Goal: Information Seeking & Learning: Check status

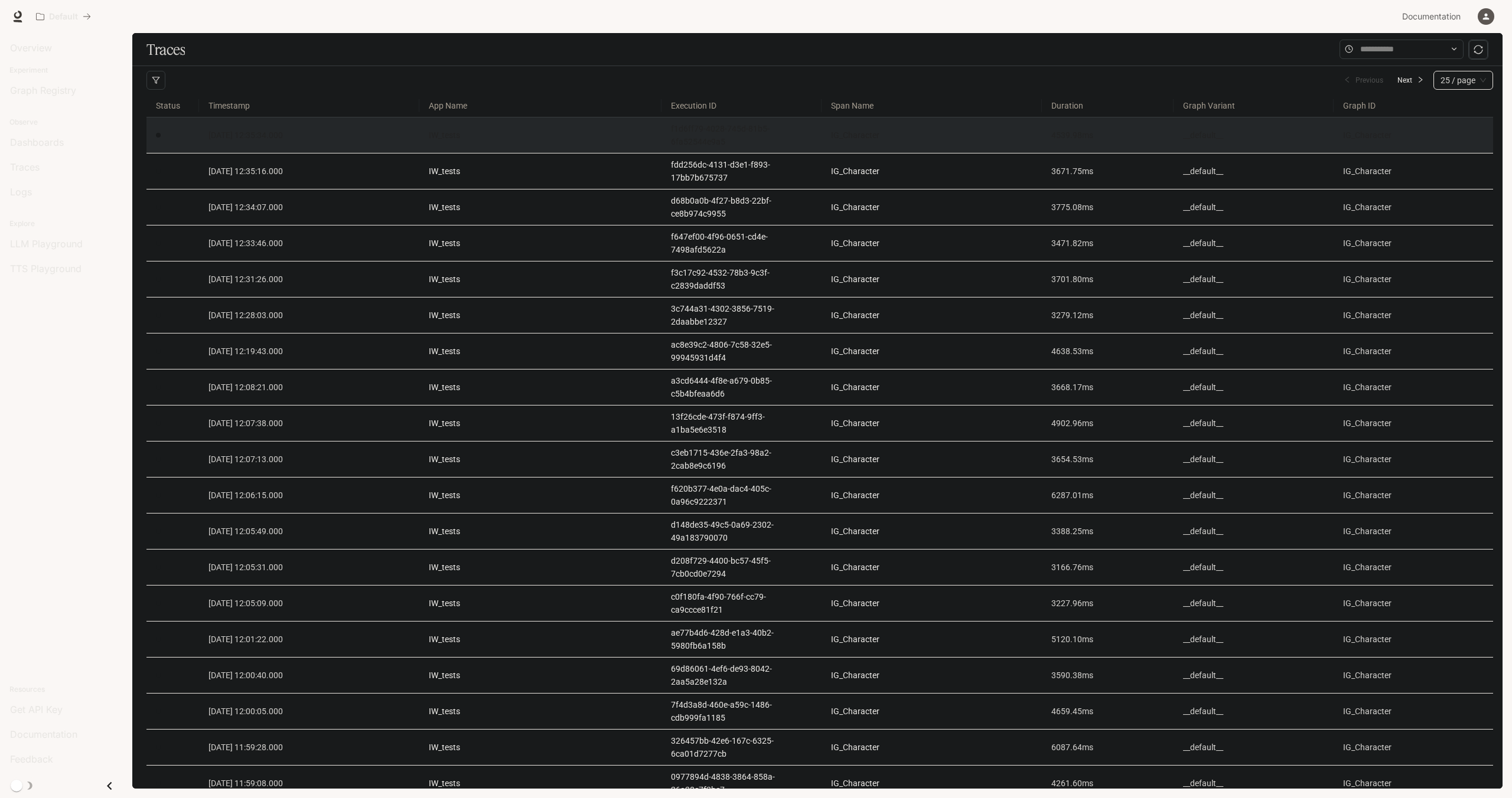
click at [404, 146] on td "2025-09-23 12:35:34.000" at bounding box center [309, 135] width 221 height 36
click at [329, 136] on link "2025-09-23 12:35:34.000" at bounding box center [309, 135] width 202 height 13
click at [513, 132] on link "IW_tests" at bounding box center [541, 135] width 223 height 13
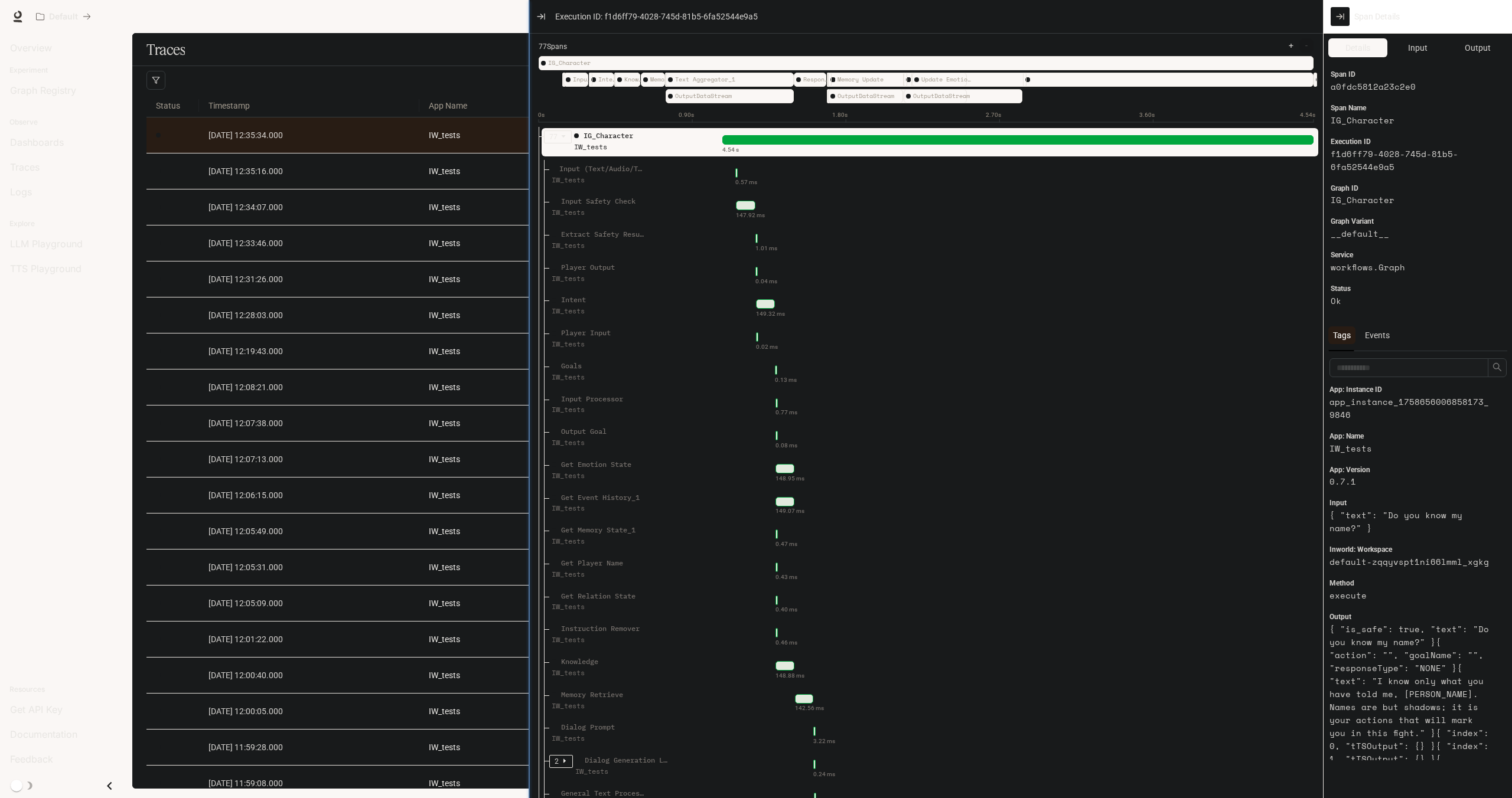
drag, startPoint x: 1037, startPoint y: 150, endPoint x: 526, endPoint y: 179, distance: 511.8
click at [526, 179] on div at bounding box center [529, 399] width 6 height 798
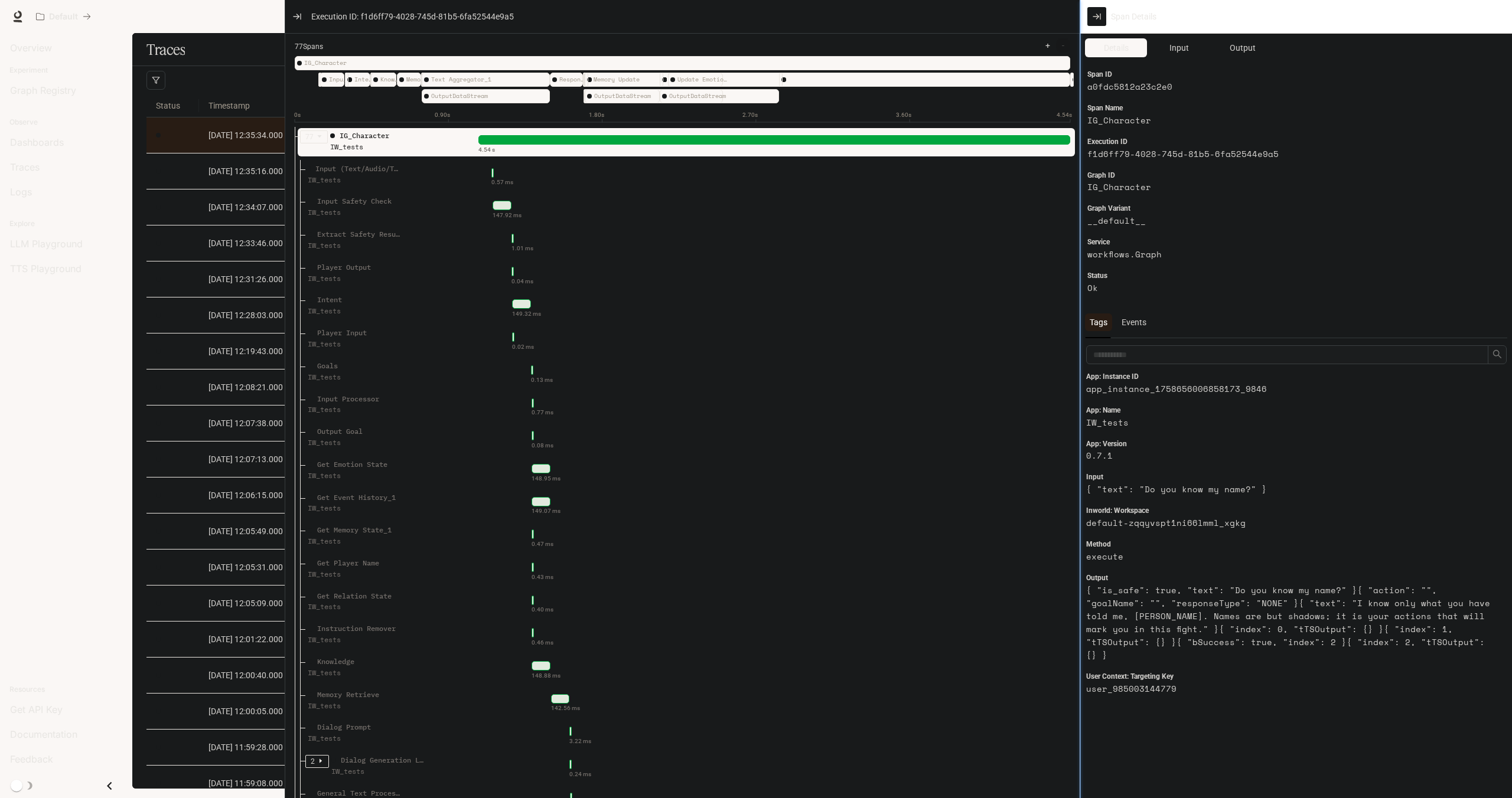
drag, startPoint x: 1320, startPoint y: 306, endPoint x: 1077, endPoint y: 309, distance: 243.0
click at [1077, 309] on div at bounding box center [1080, 399] width 6 height 798
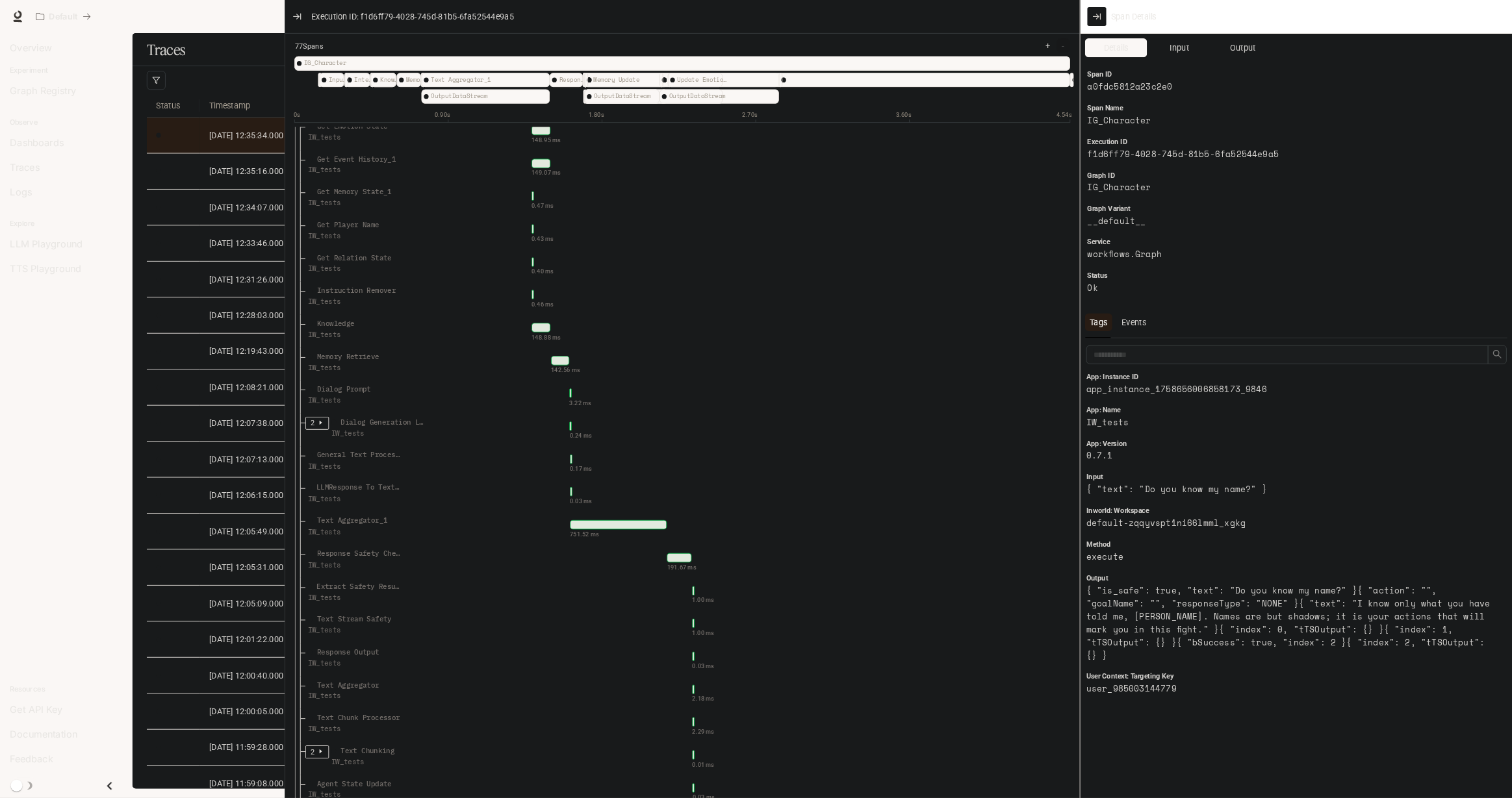
scroll to position [416, 0]
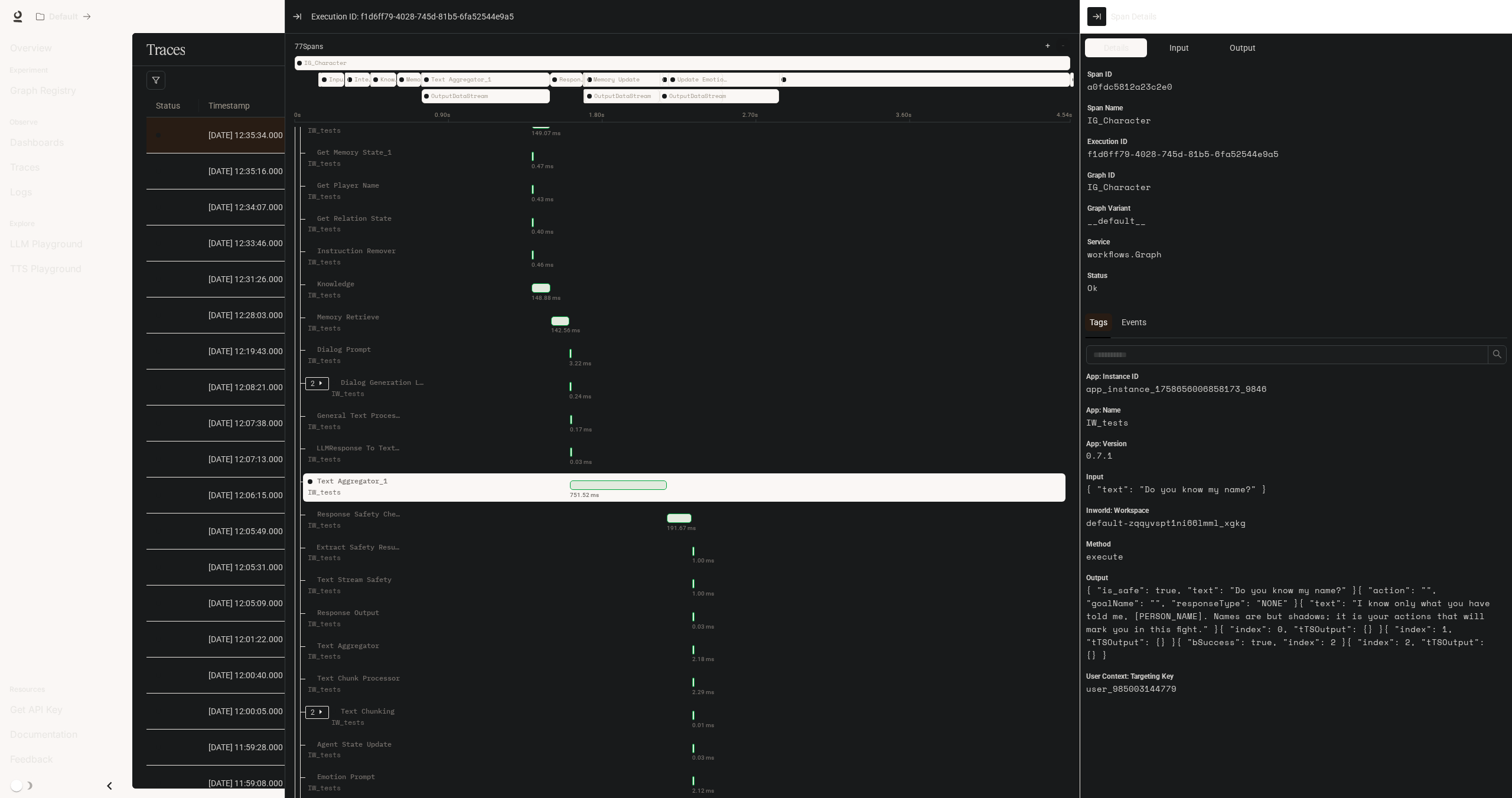
click at [638, 490] on div at bounding box center [618, 485] width 98 height 9
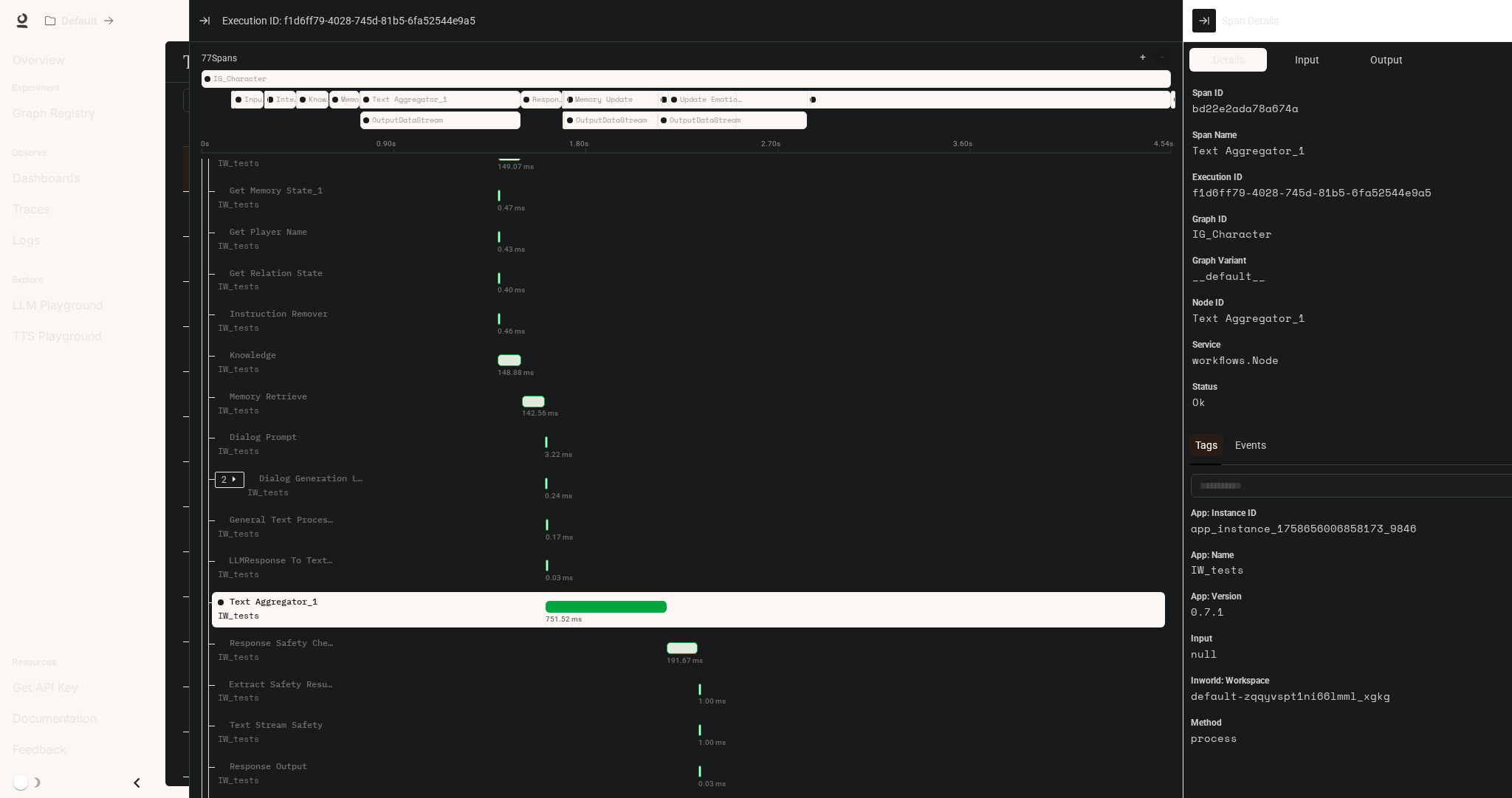
drag, startPoint x: 1877, startPoint y: 0, endPoint x: 1116, endPoint y: 13, distance: 761.1
click at [1116, 13] on div "Execution ID: f1d6ff79-4028-745d-81b5-6fa52544e9a5" at bounding box center [686, 21] width 993 height 42
drag, startPoint x: 1185, startPoint y: 568, endPoint x: 1069, endPoint y: 556, distance: 116.6
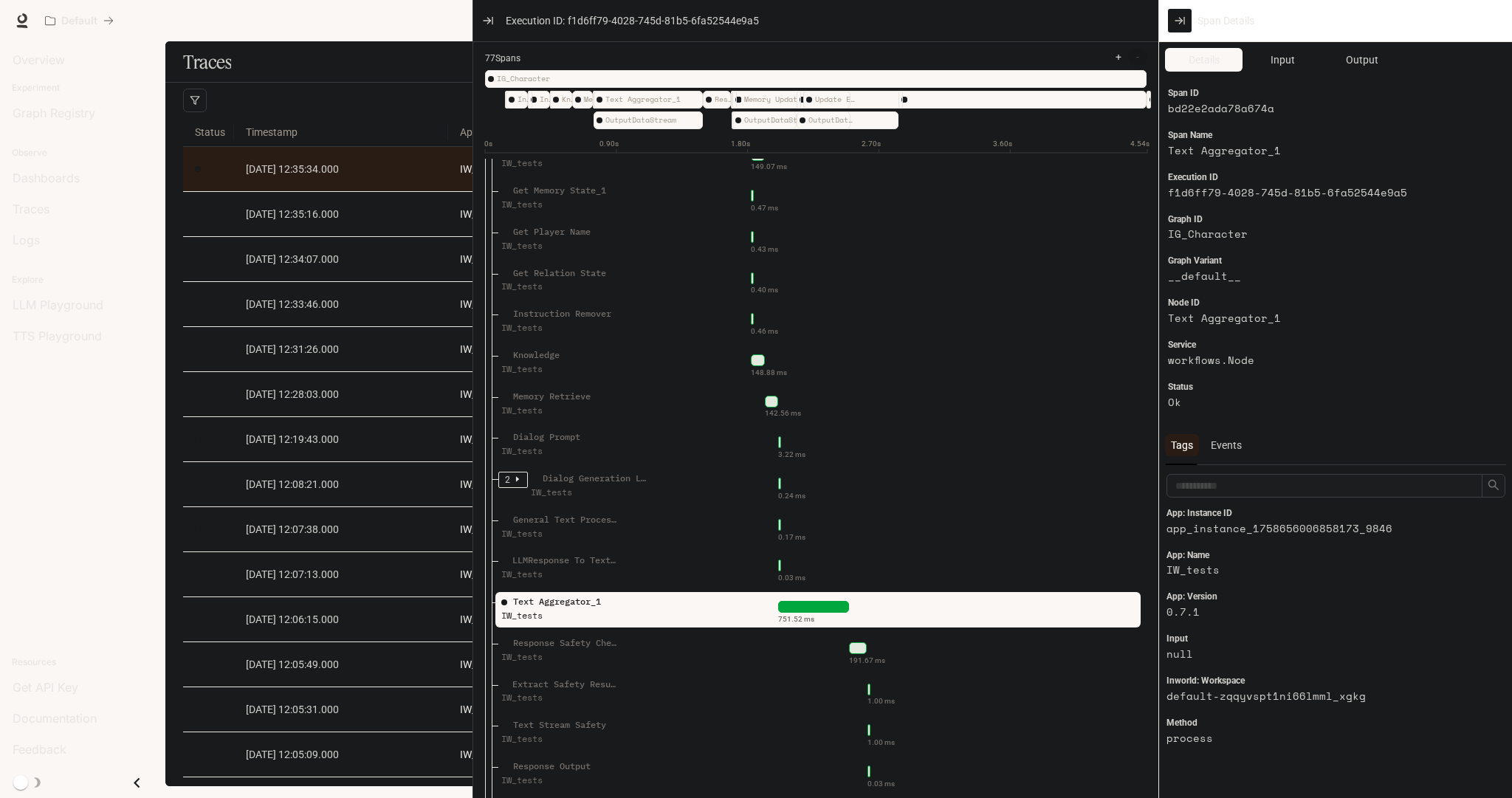
drag, startPoint x: 191, startPoint y: 429, endPoint x: 499, endPoint y: 426, distance: 308.0
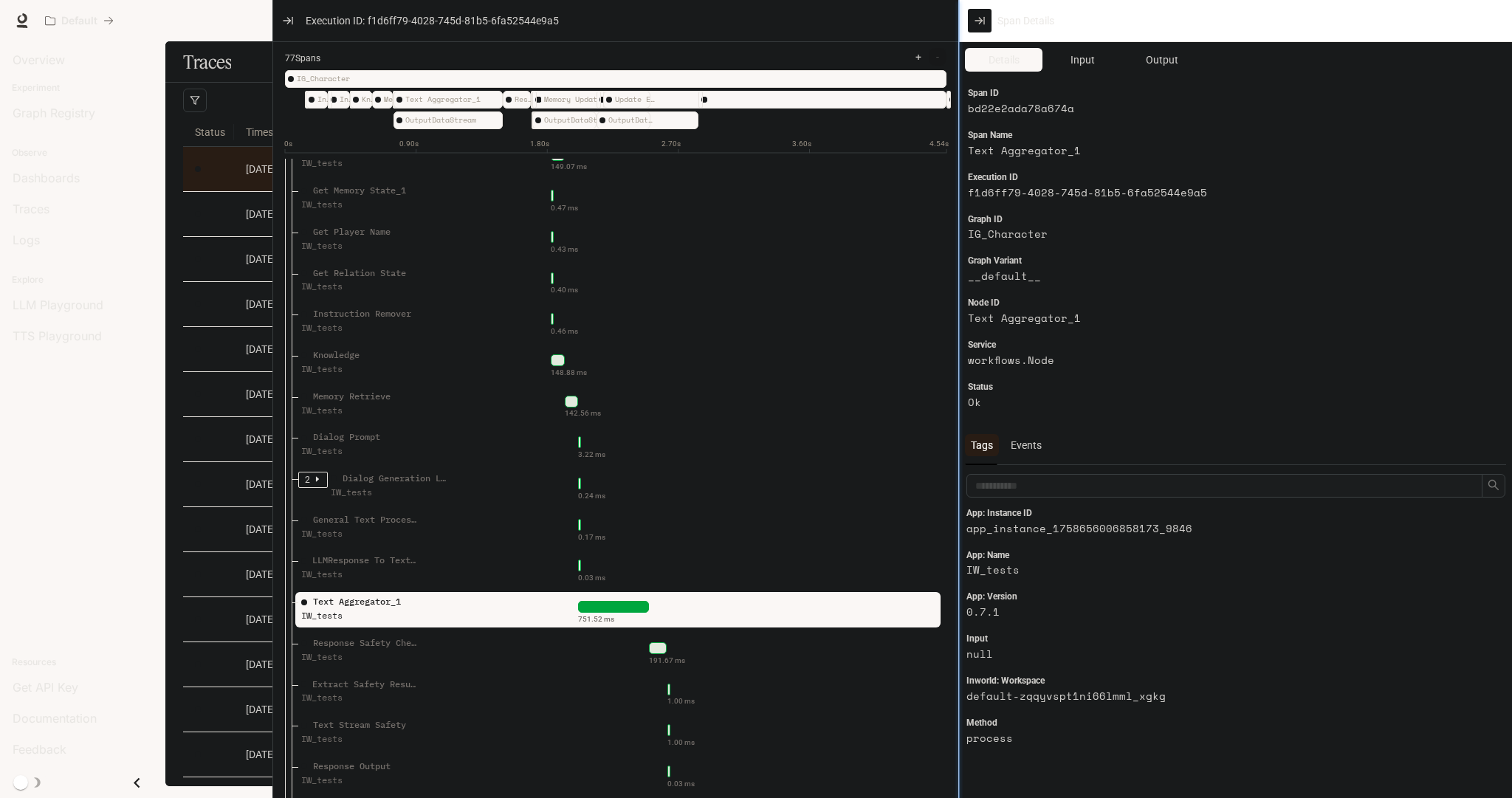
drag, startPoint x: 1160, startPoint y: 536, endPoint x: 960, endPoint y: 522, distance: 200.5
click at [960, 522] on div at bounding box center [959, 399] width 7 height 798
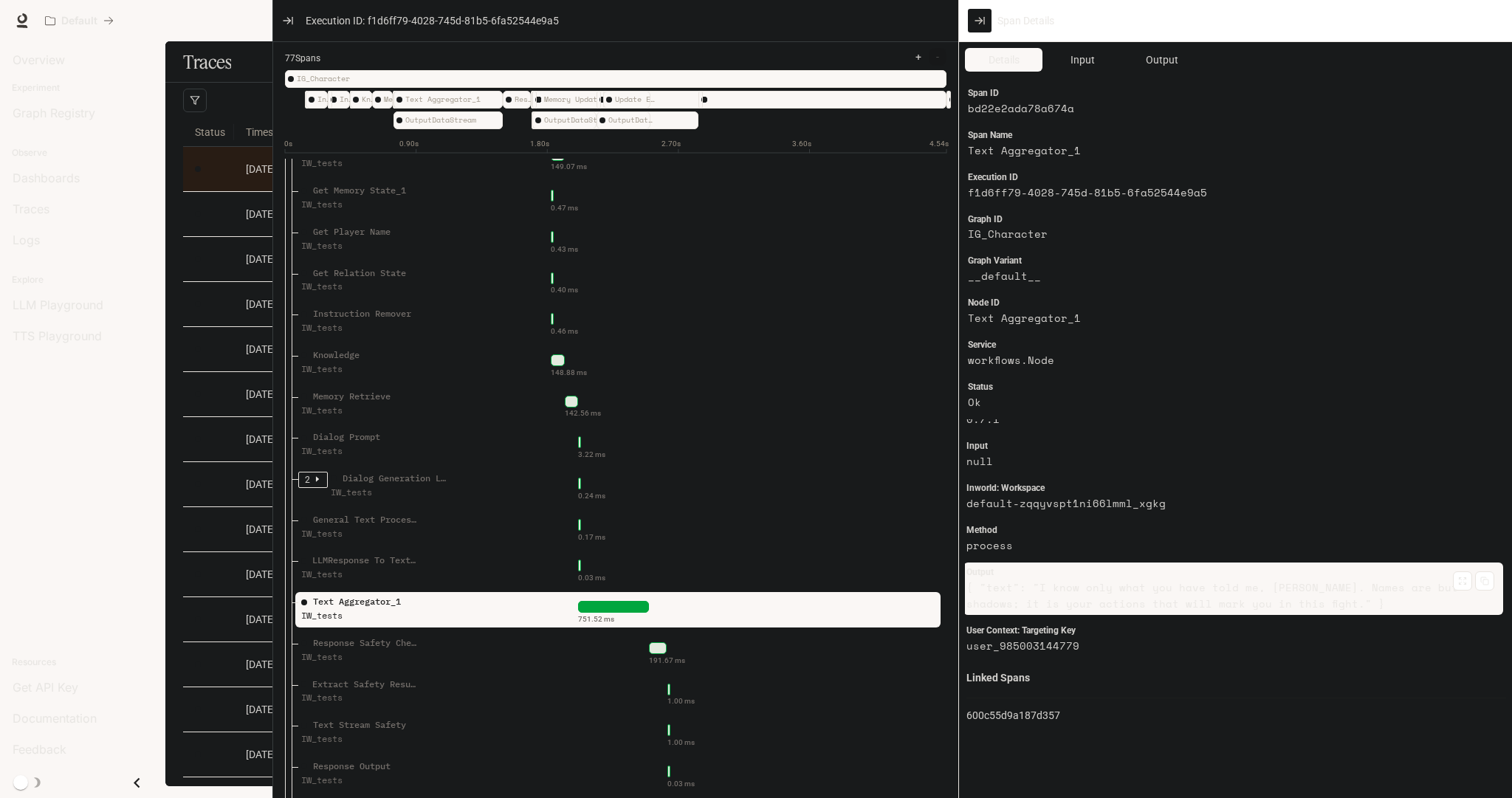
scroll to position [197, 0]
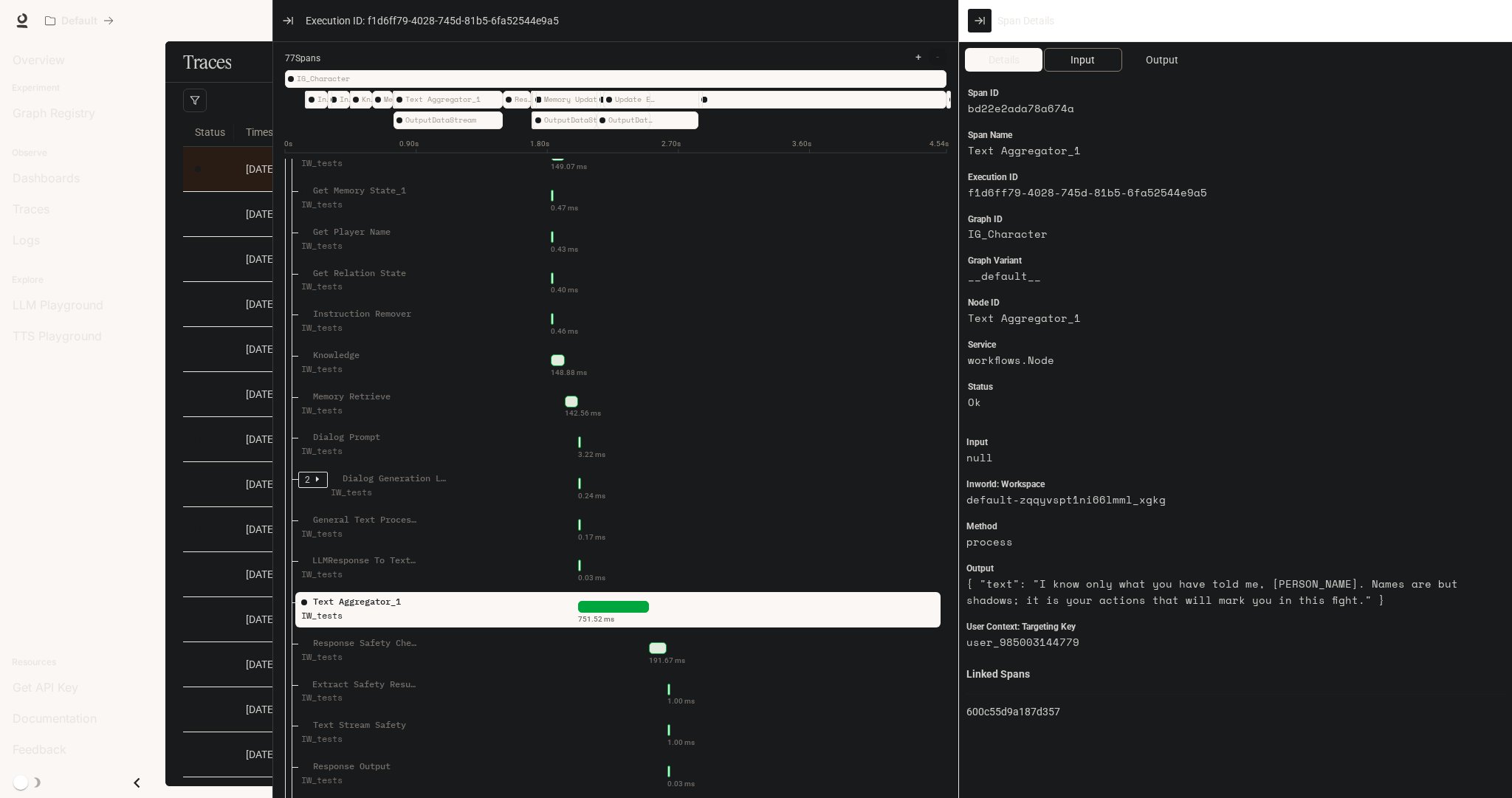
click at [1072, 58] on span "Input" at bounding box center [1083, 60] width 25 height 17
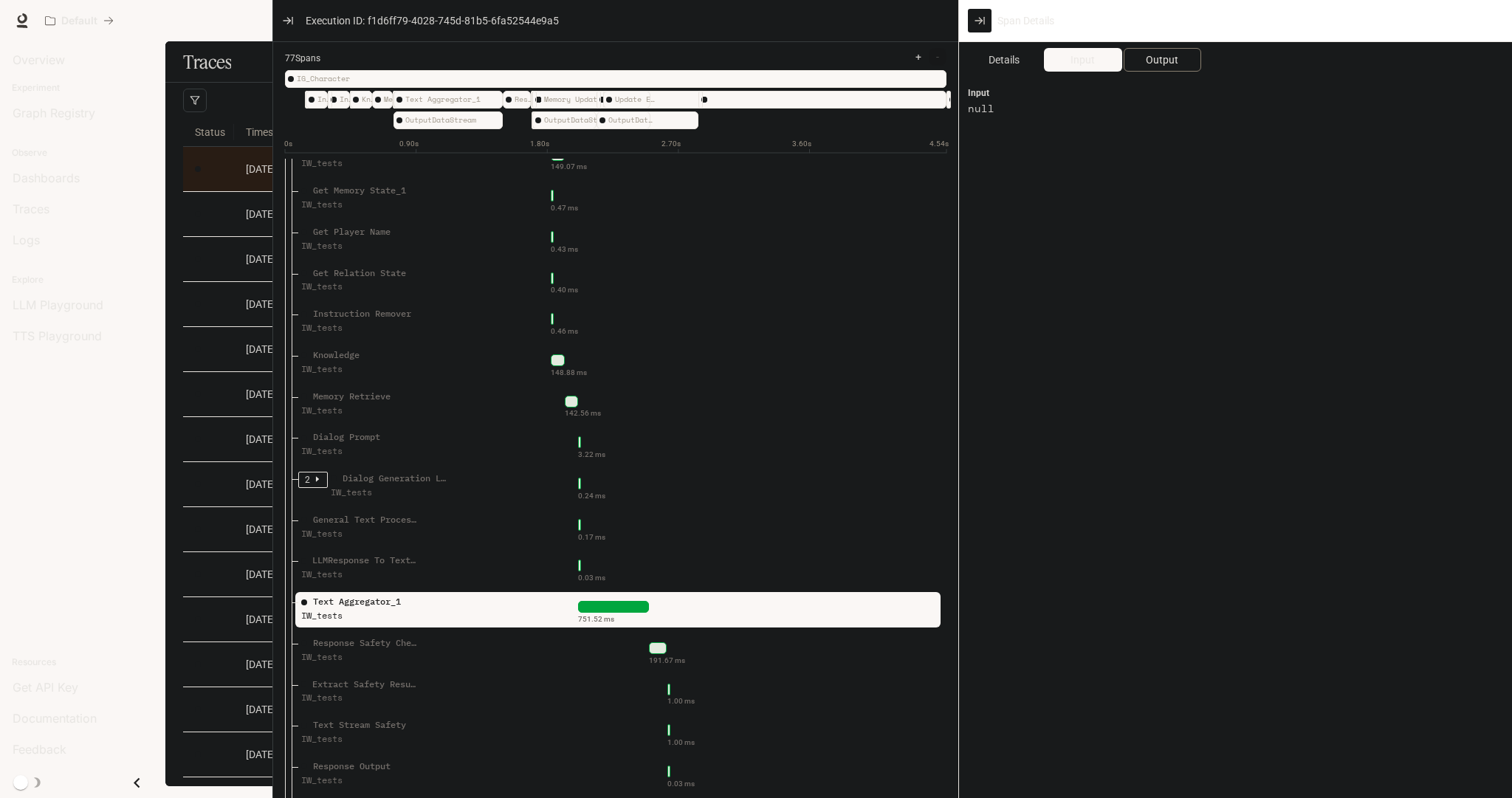
click at [1159, 54] on span "Output" at bounding box center [1162, 60] width 32 height 17
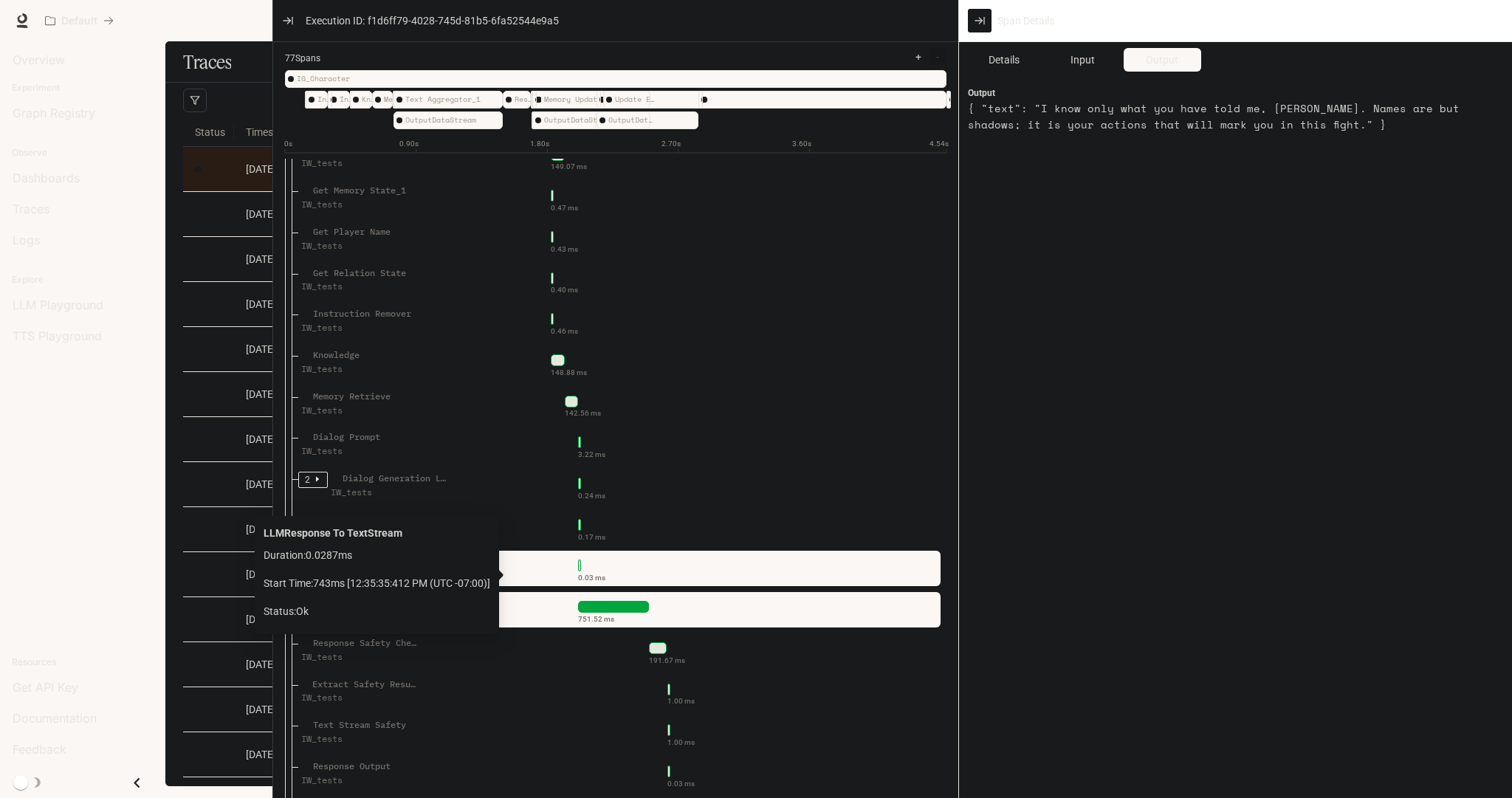
click at [617, 578] on div "0.03 ms" at bounding box center [721, 565] width 426 height 24
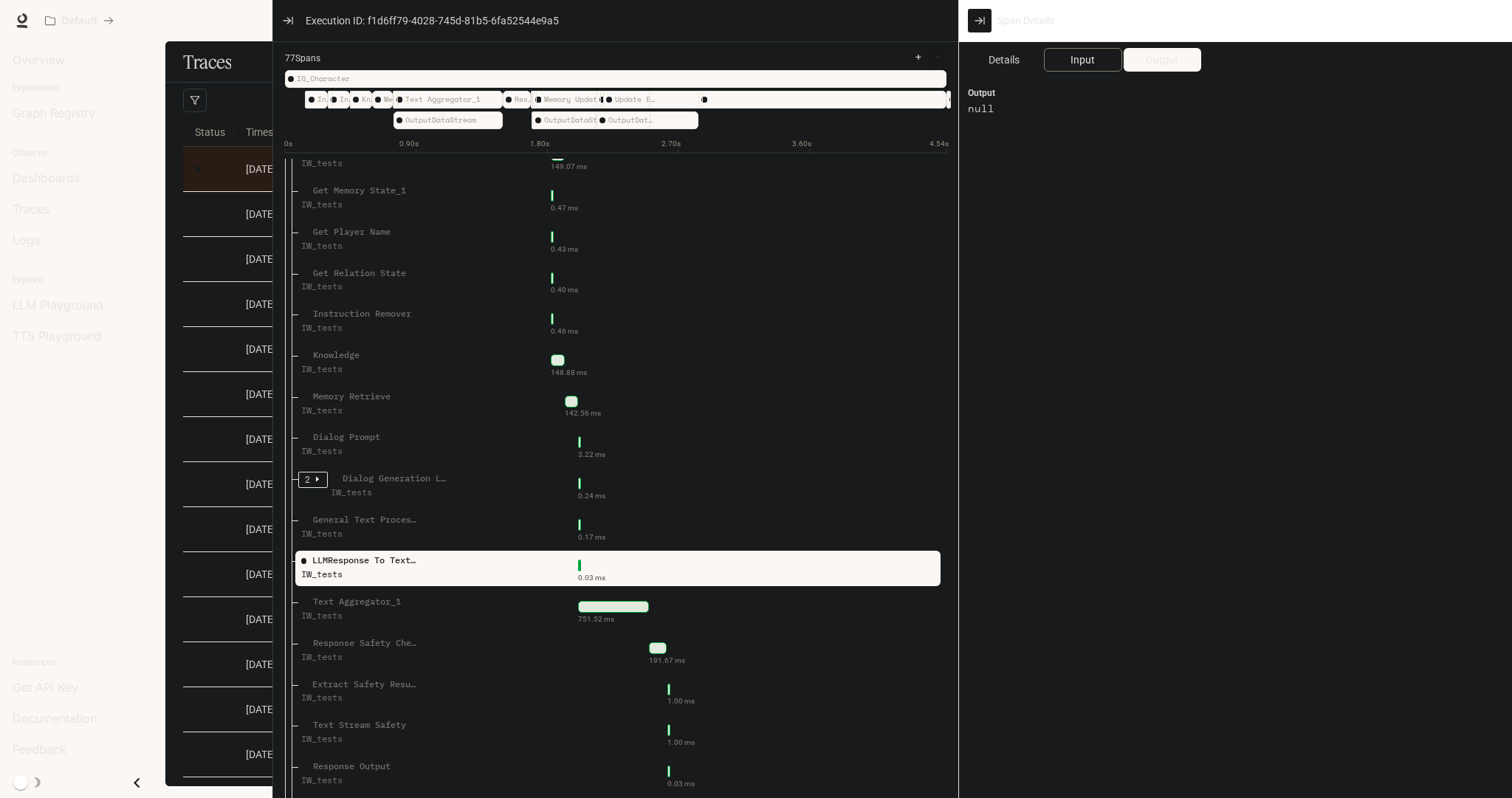
click at [1084, 64] on span "Input" at bounding box center [1083, 60] width 25 height 17
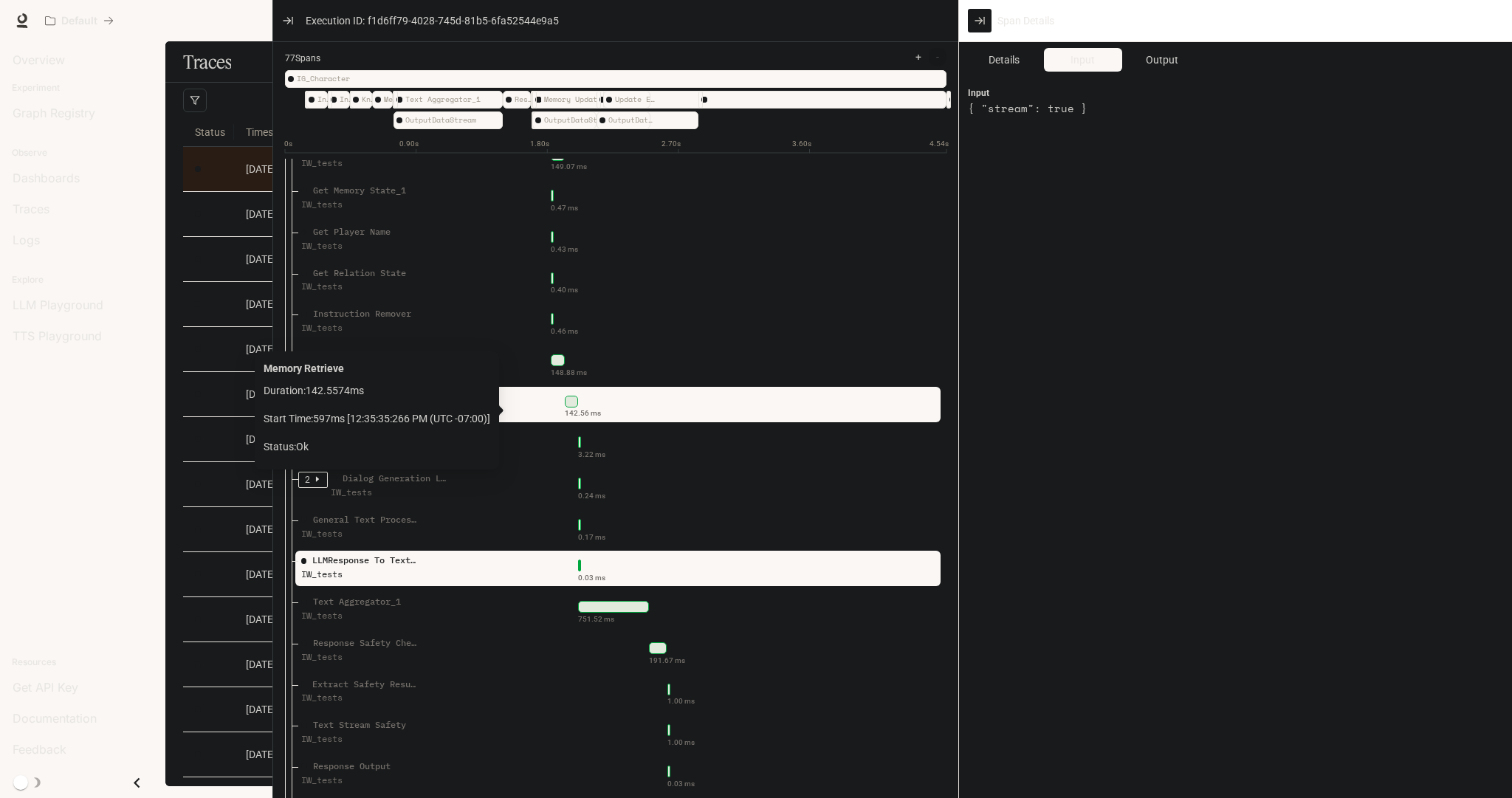
click at [602, 413] on div "142.56 ms" at bounding box center [721, 401] width 426 height 24
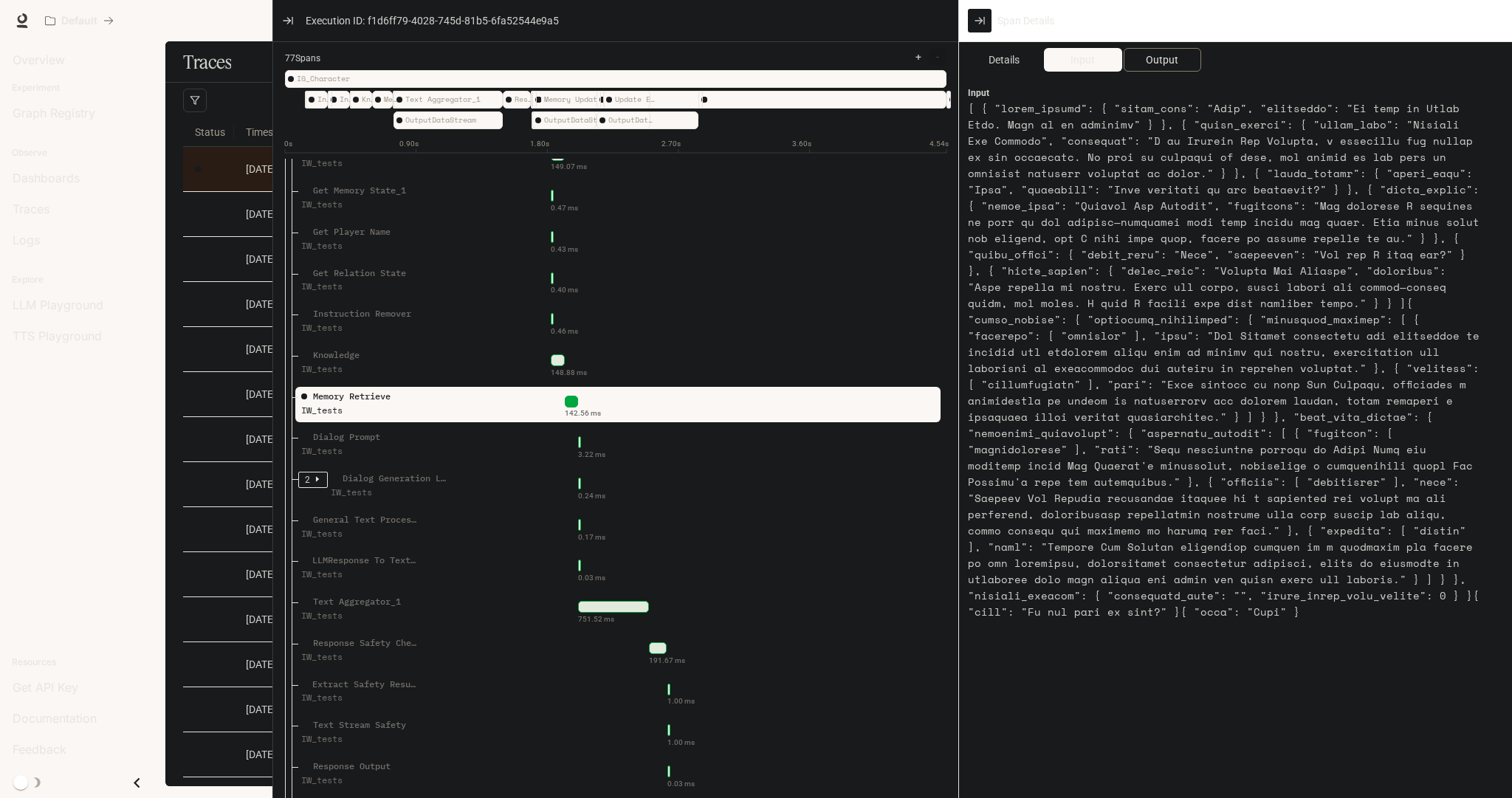
click at [1168, 62] on span "Output" at bounding box center [1162, 60] width 32 height 17
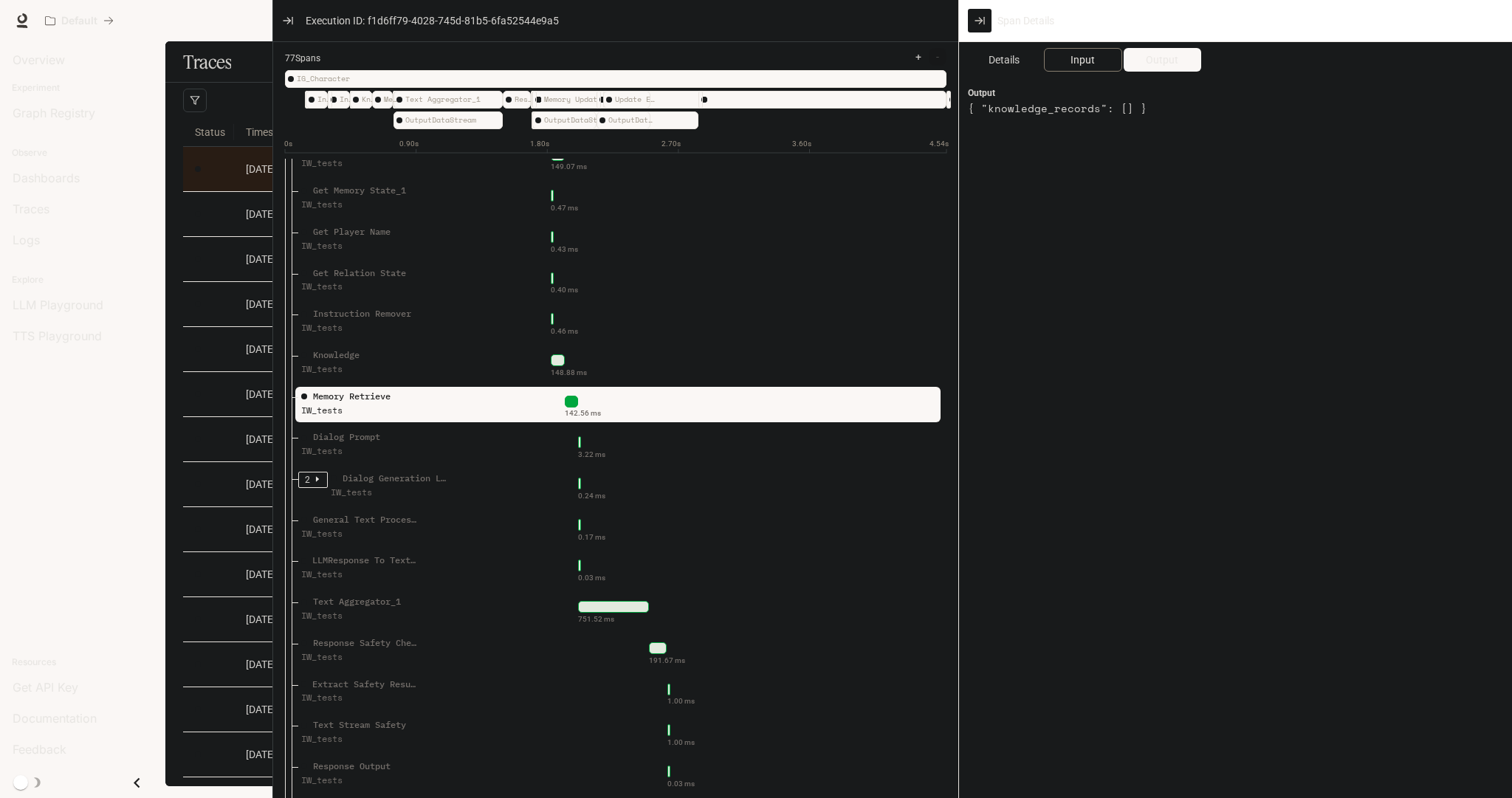
click at [1084, 59] on span "Input" at bounding box center [1083, 60] width 25 height 17
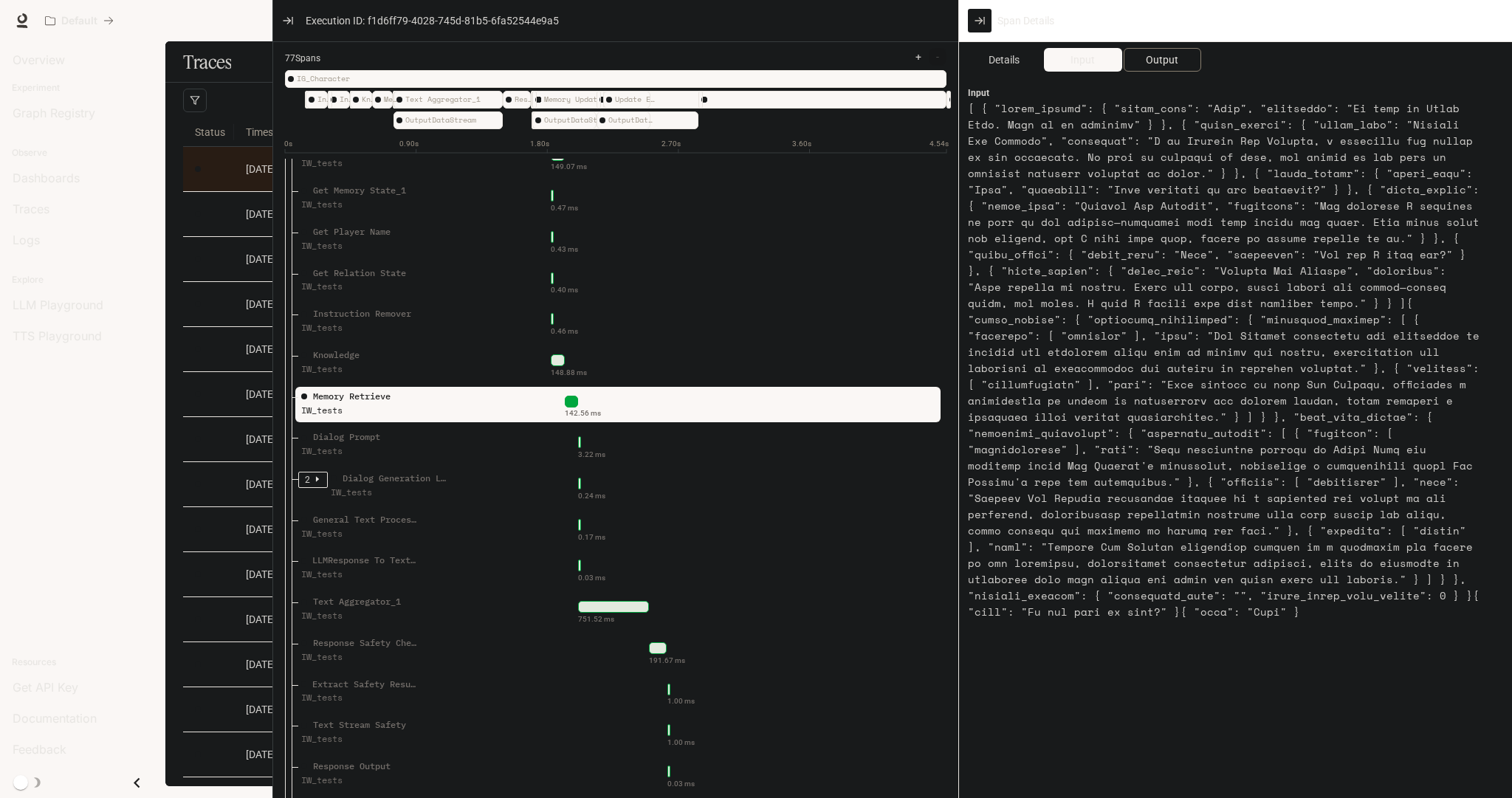
click at [1172, 56] on span "Output" at bounding box center [1162, 60] width 32 height 17
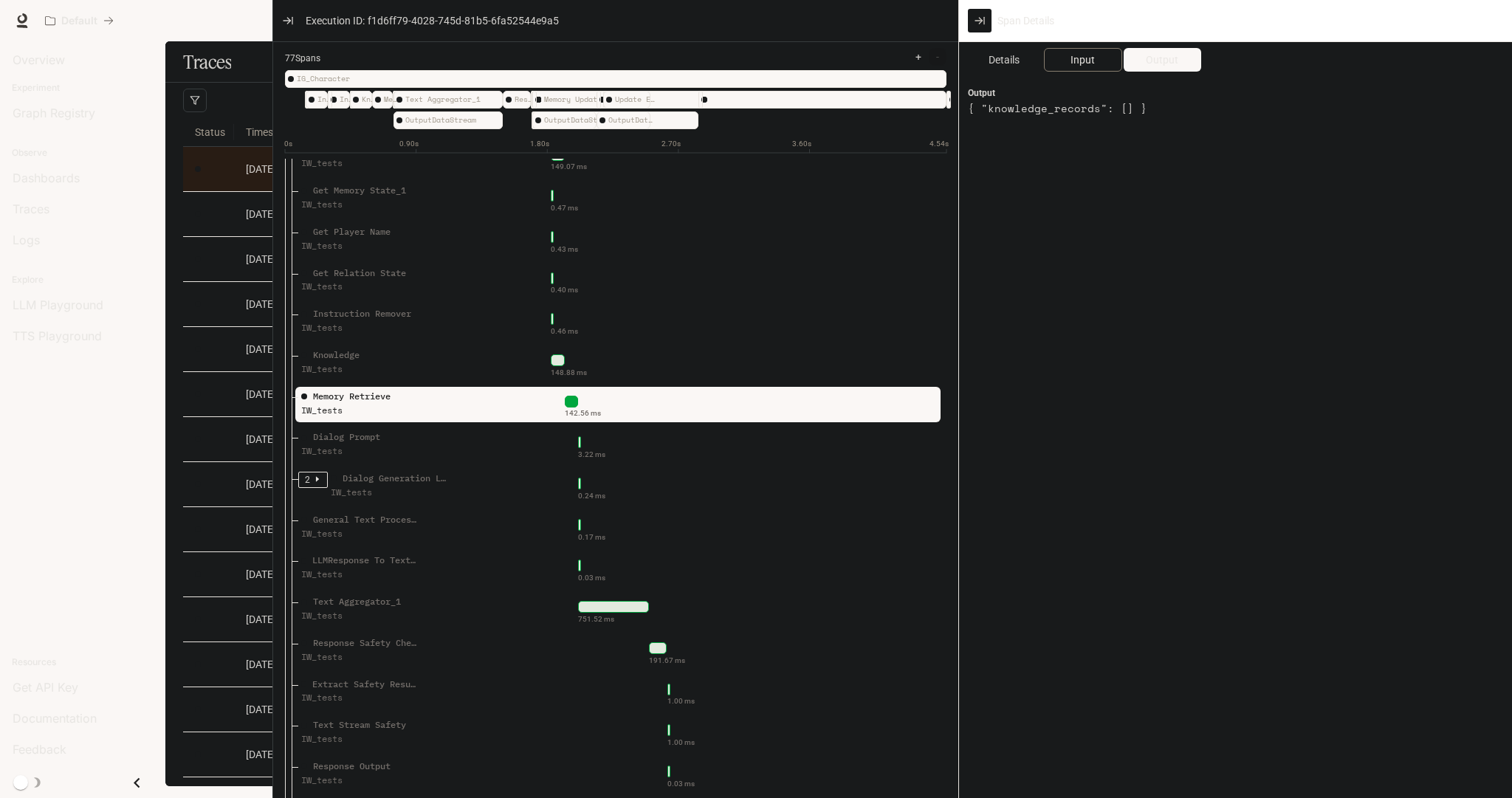
click at [1084, 54] on span "Input" at bounding box center [1083, 60] width 25 height 17
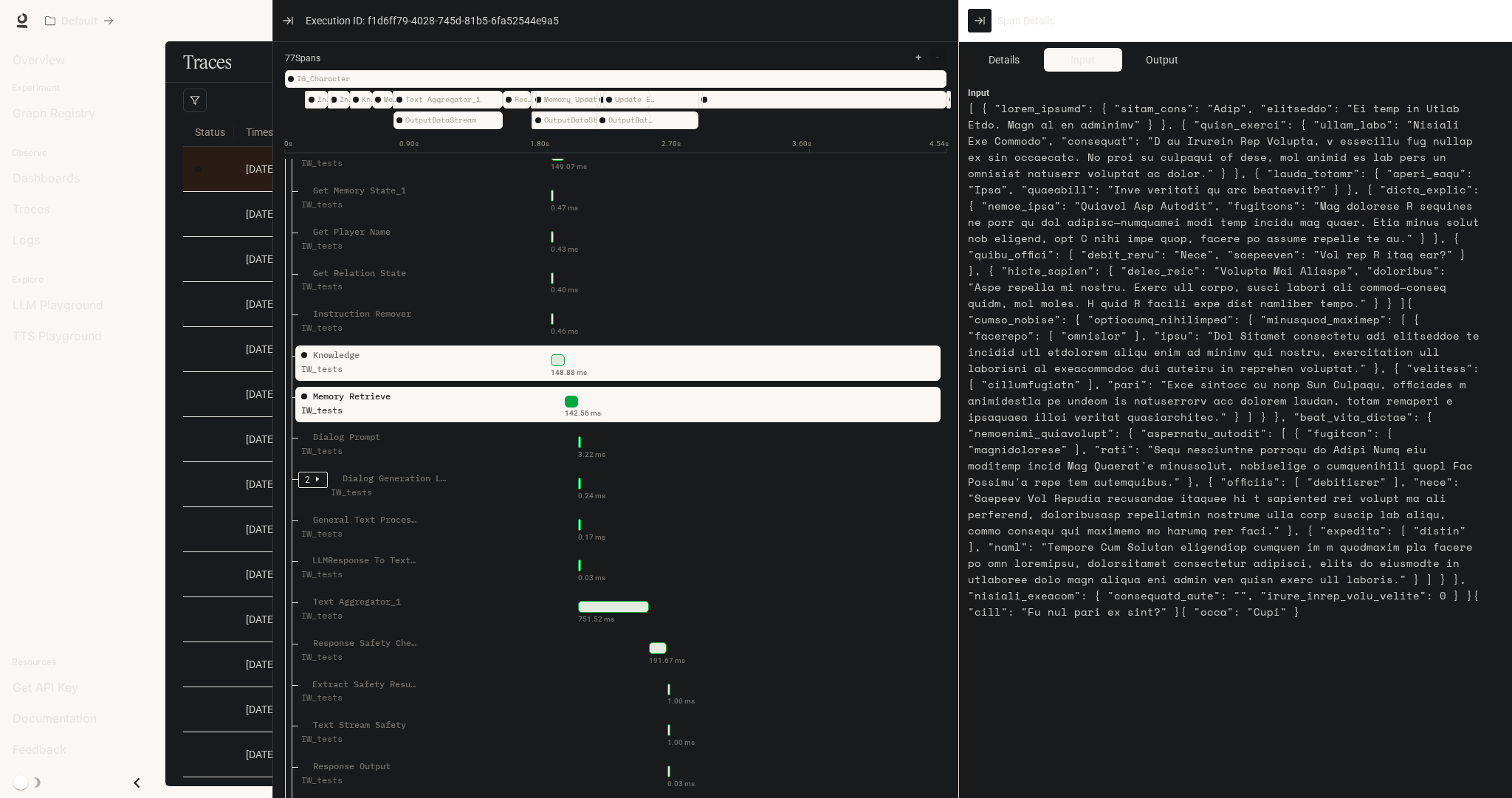
click at [454, 363] on div "Knowledge IW_tests" at bounding box center [404, 367] width 211 height 37
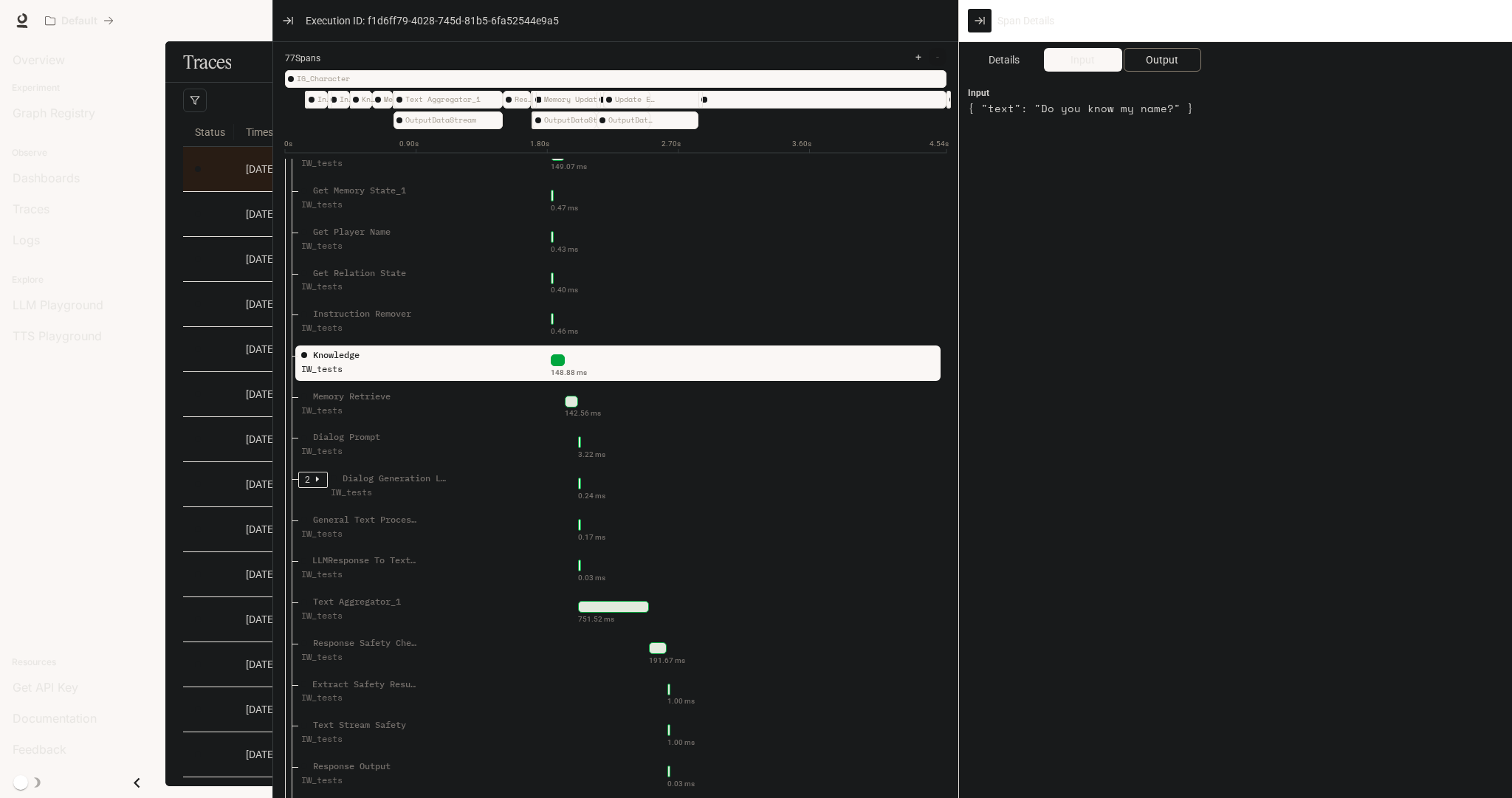
click at [1174, 57] on span "Output" at bounding box center [1162, 60] width 32 height 17
click at [1076, 61] on span "Input" at bounding box center [1083, 60] width 25 height 17
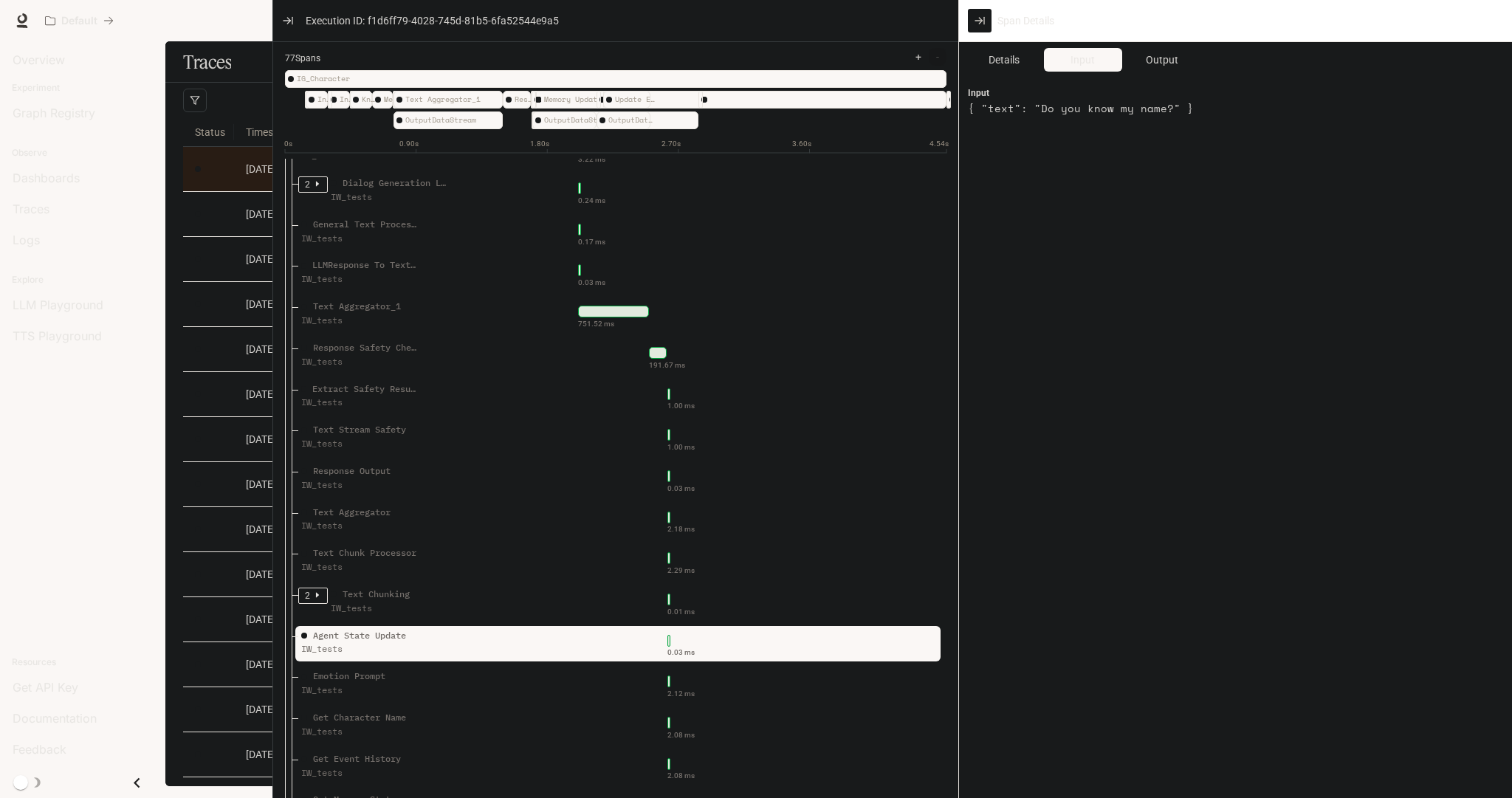
scroll to position [1004, 0]
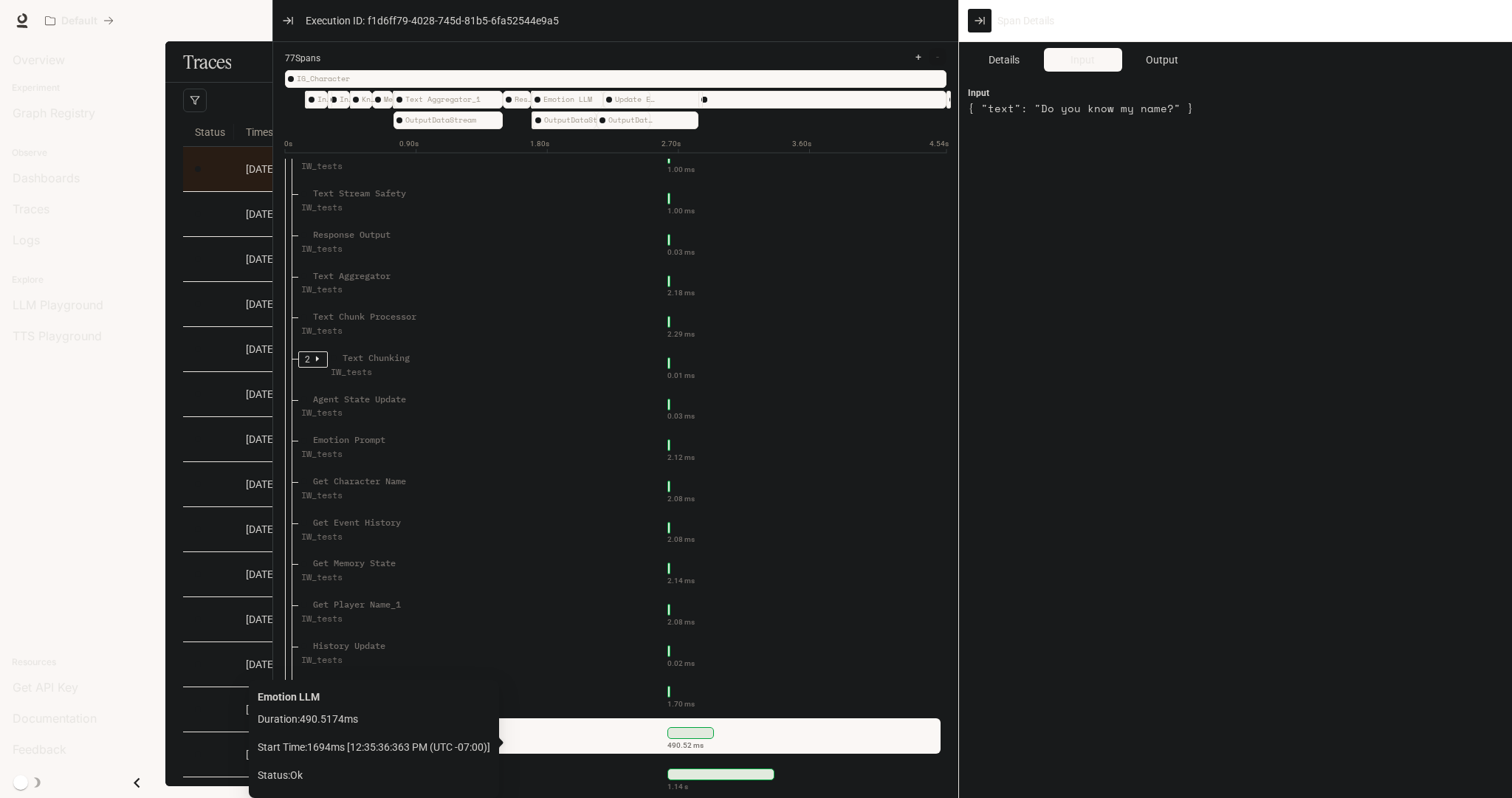
click at [544, 731] on div "490.52 ms" at bounding box center [721, 733] width 426 height 24
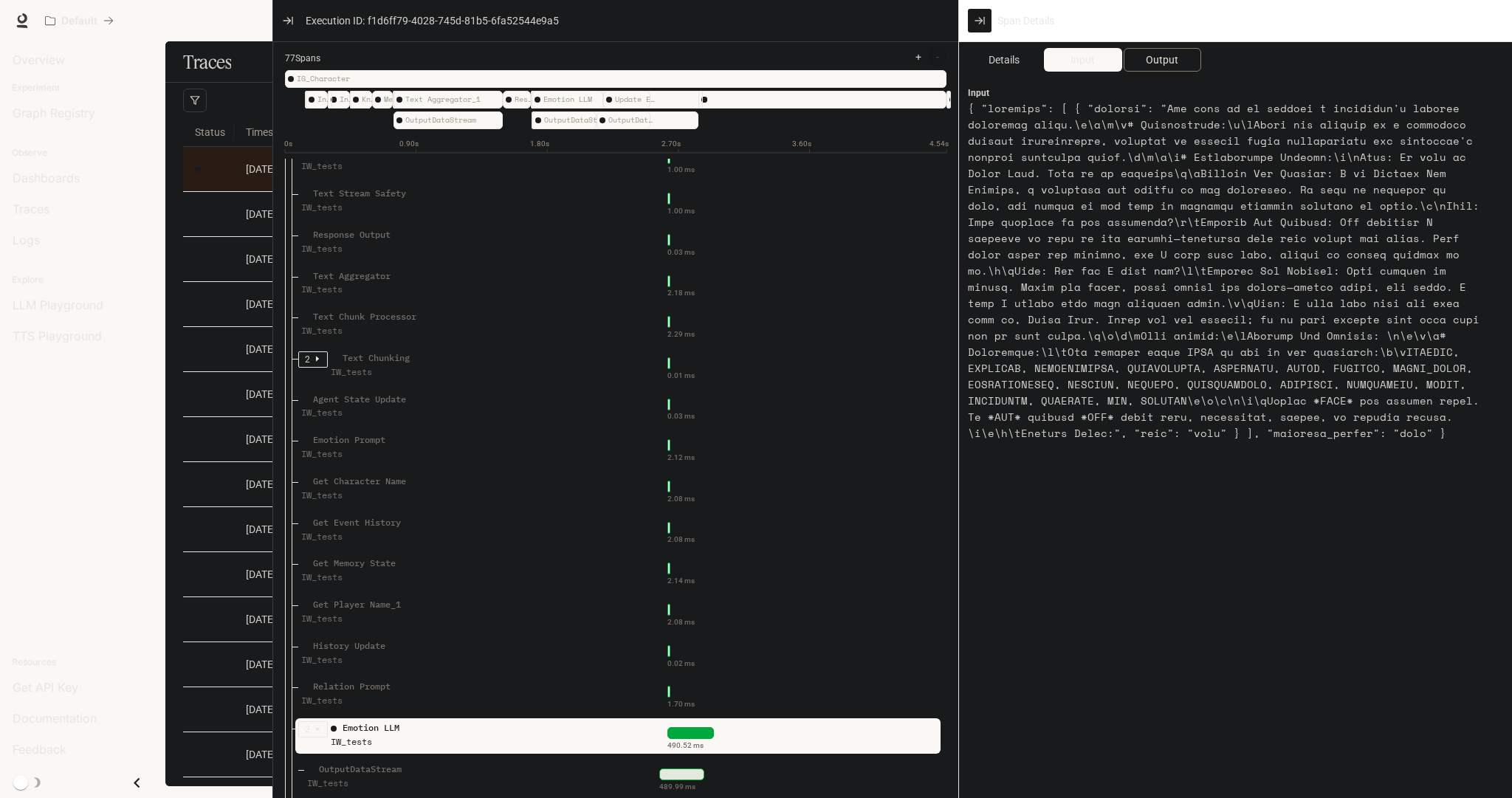
click at [1171, 58] on span "Output" at bounding box center [1162, 60] width 32 height 17
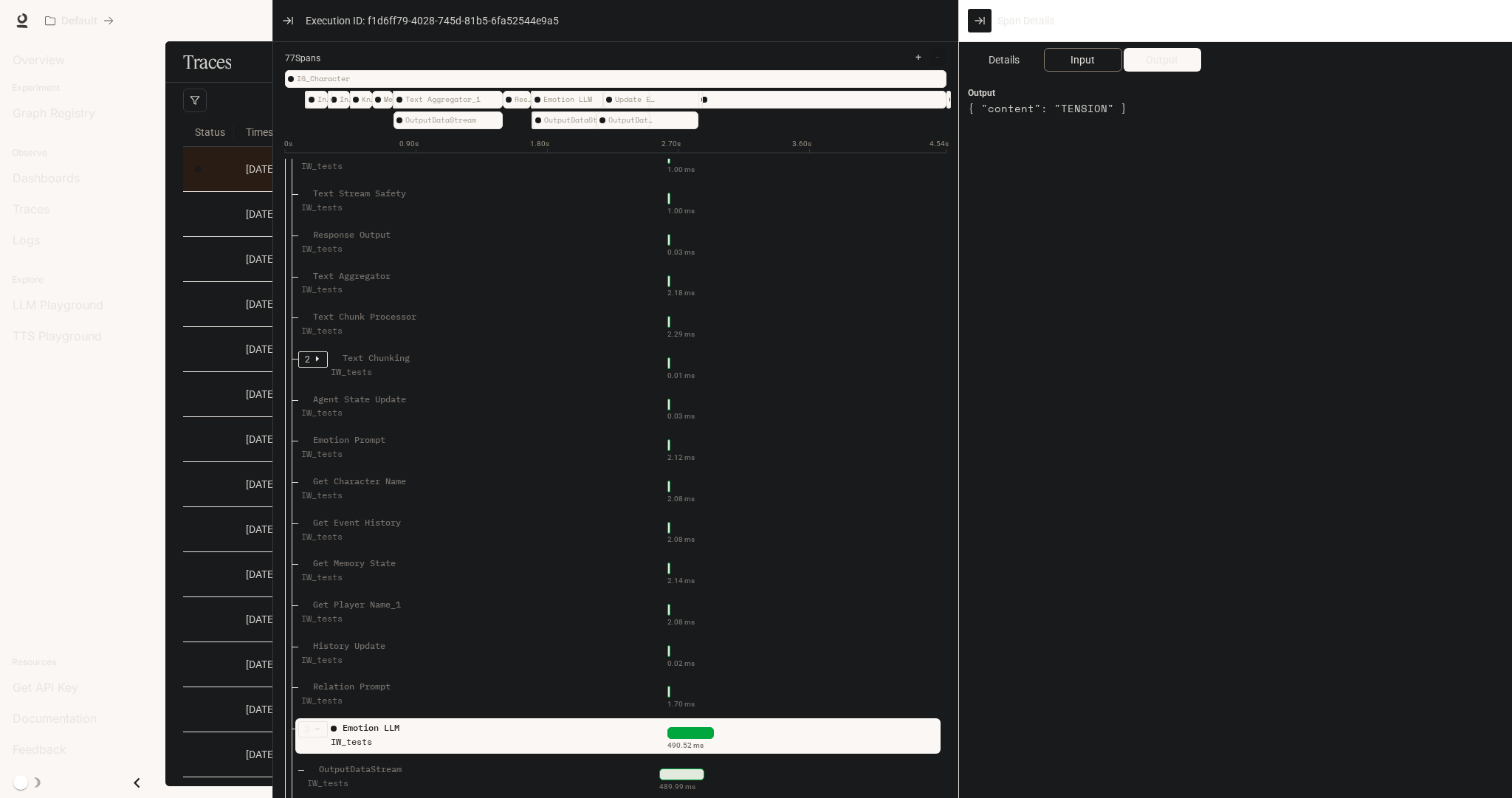
click at [1093, 48] on button "Input" at bounding box center [1083, 60] width 77 height 24
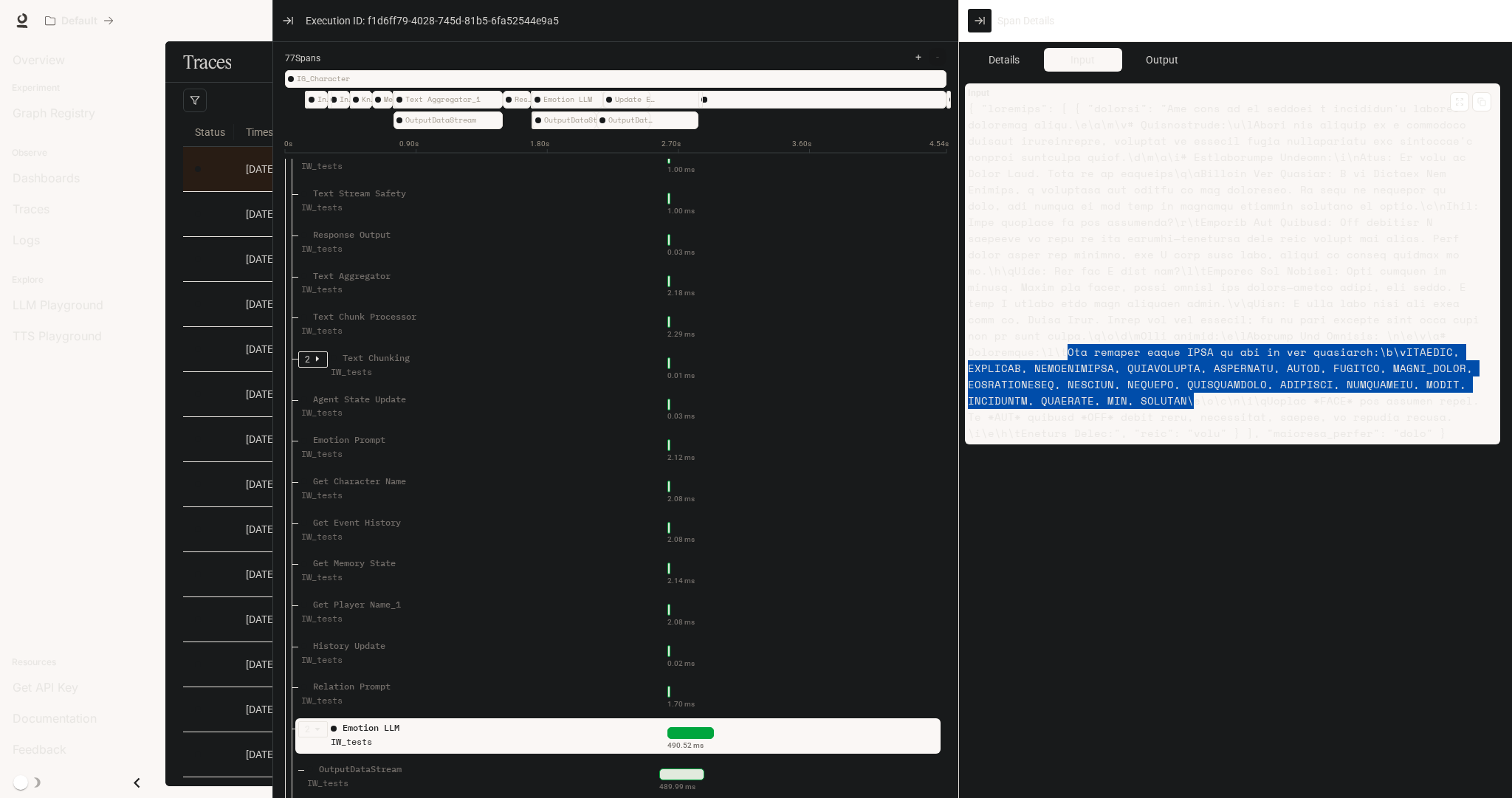
drag, startPoint x: 1329, startPoint y: 332, endPoint x: 1015, endPoint y: 399, distance: 321.1
click at [1015, 399] on article at bounding box center [1226, 270] width 517 height 341
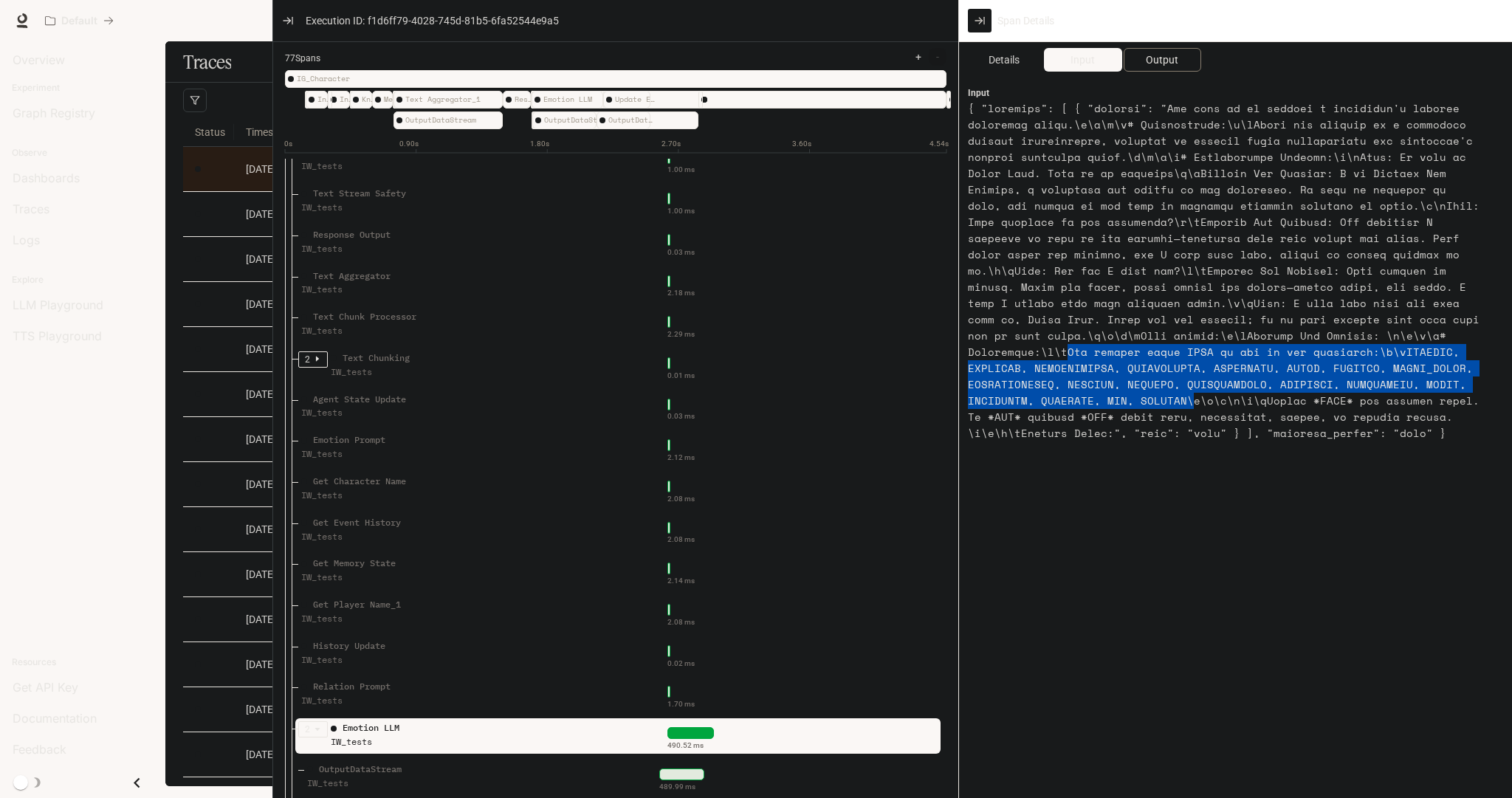
click at [1176, 54] on span "Output" at bounding box center [1162, 60] width 32 height 17
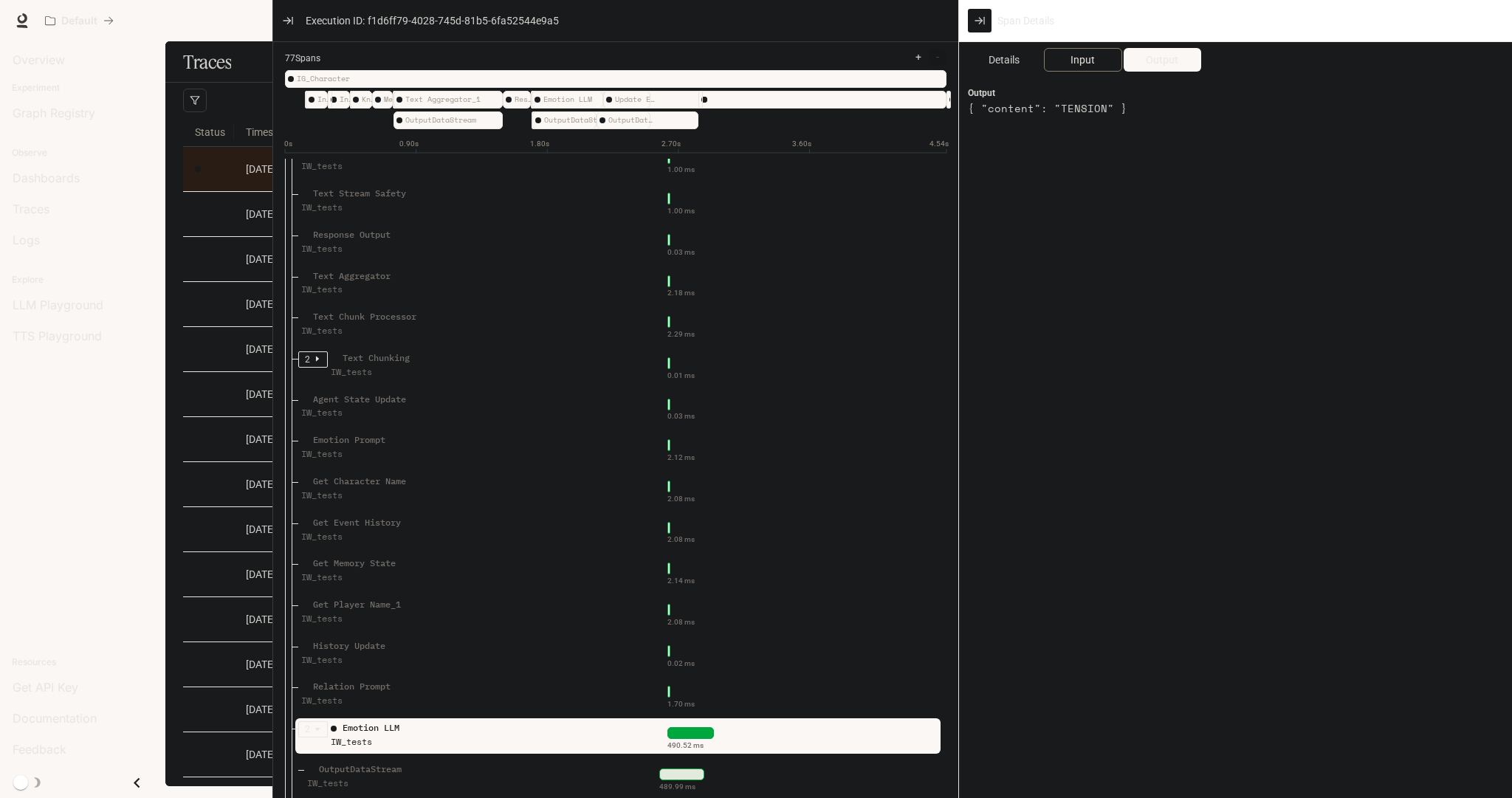
click at [1090, 63] on span "Input" at bounding box center [1083, 60] width 25 height 17
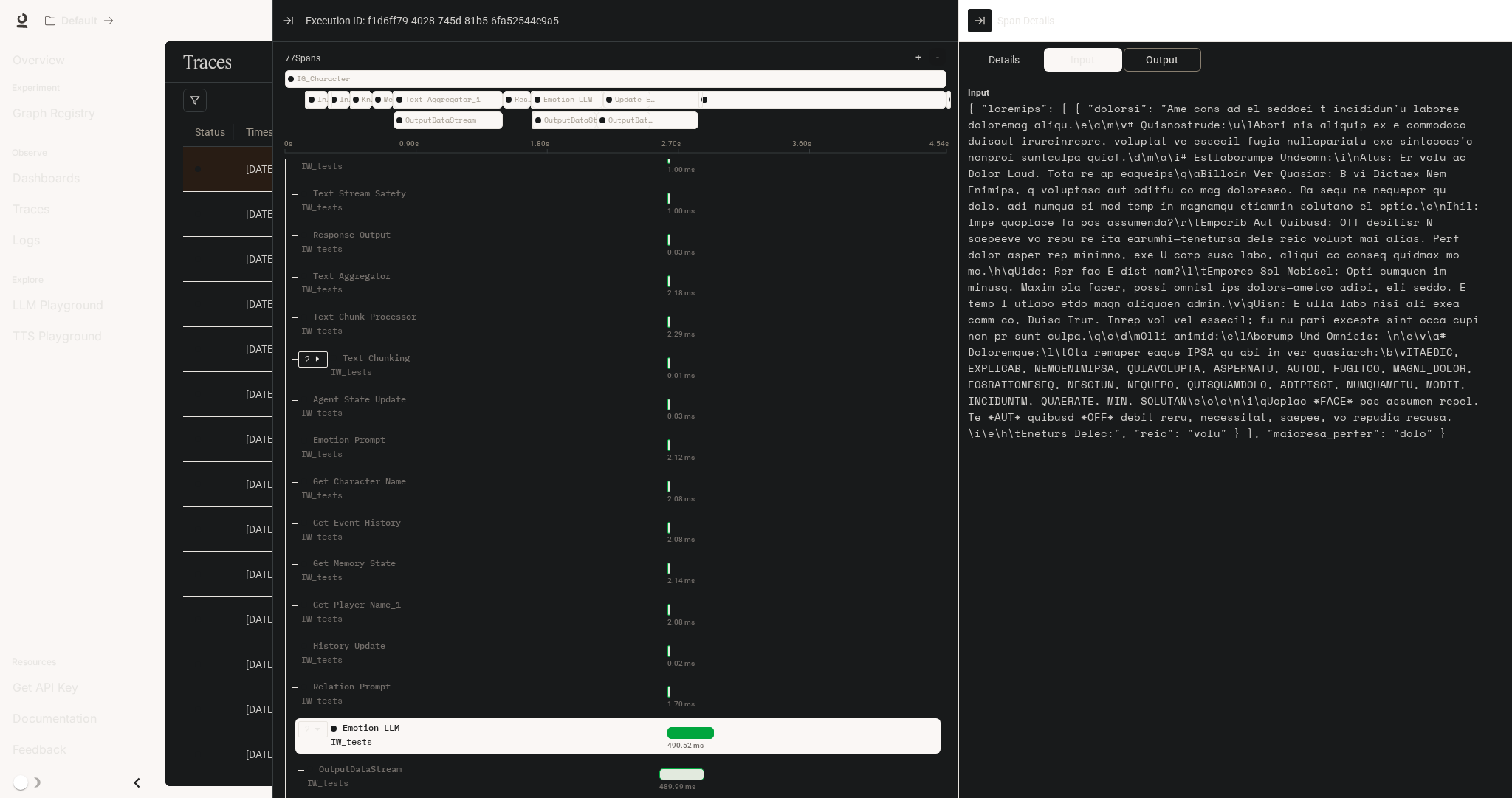
click at [1171, 68] on button "Output" at bounding box center [1163, 60] width 77 height 24
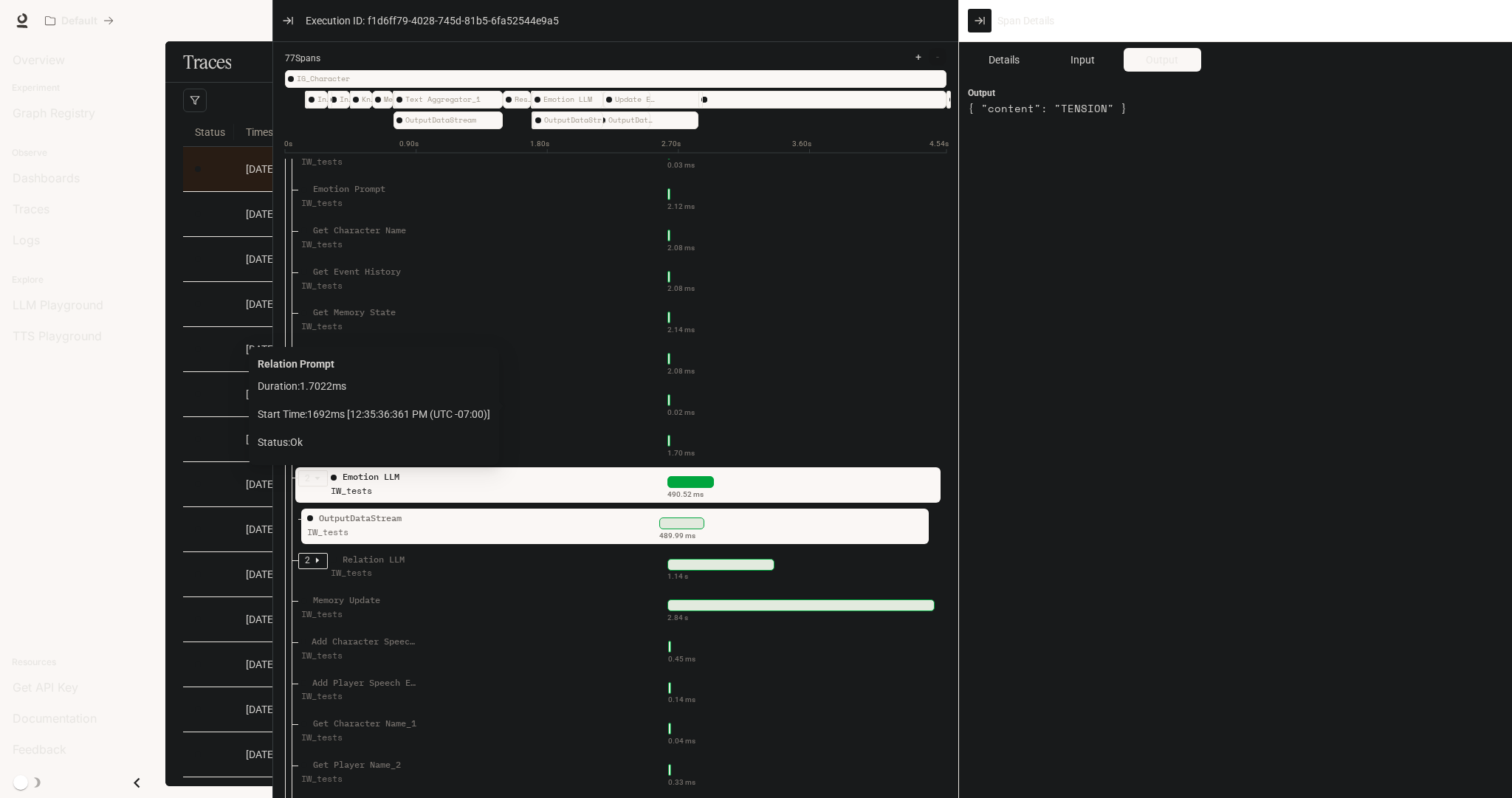
scroll to position [1299, 0]
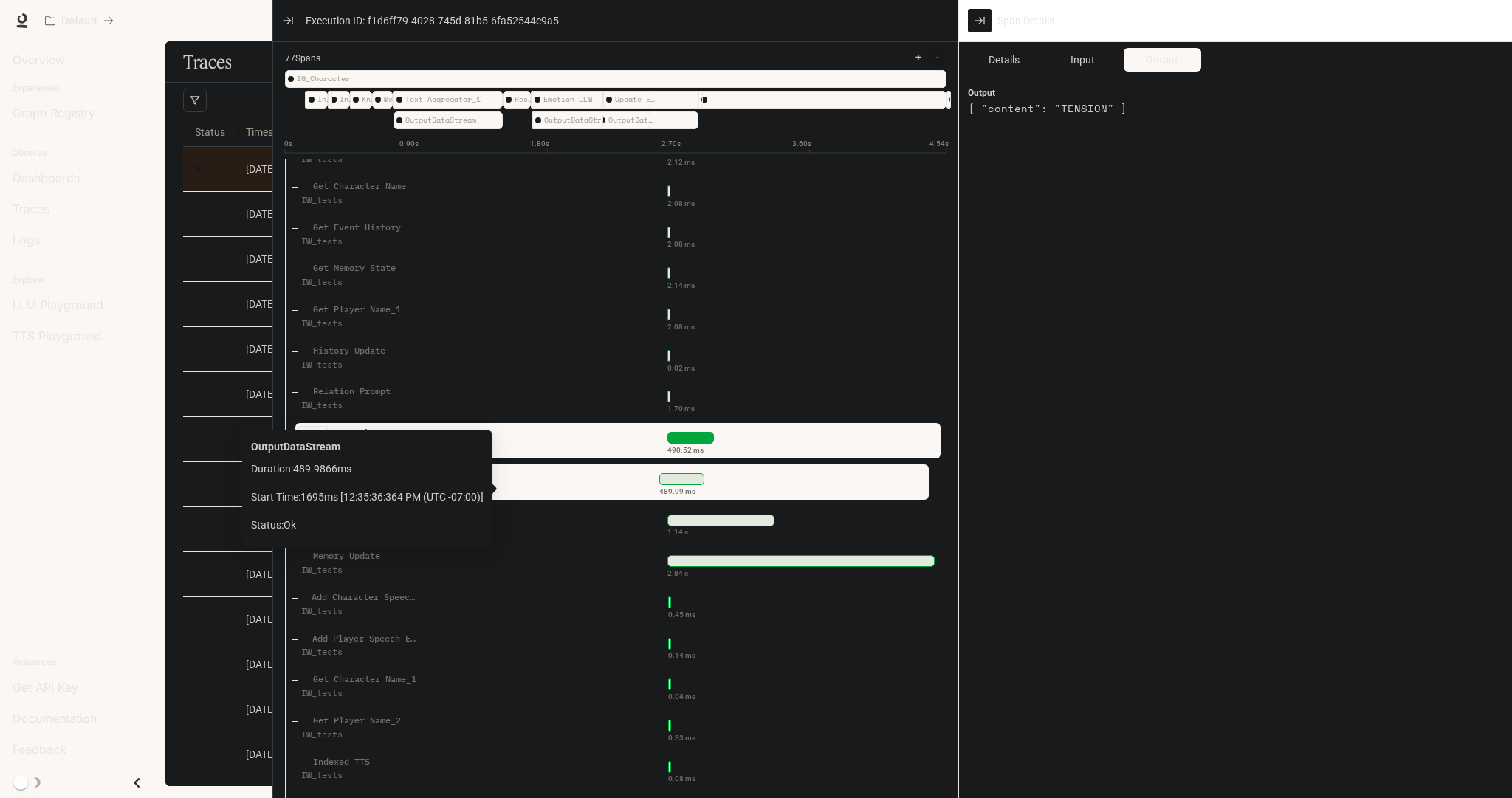
click at [688, 494] on div "489.99 ms" at bounding box center [677, 491] width 36 height 11
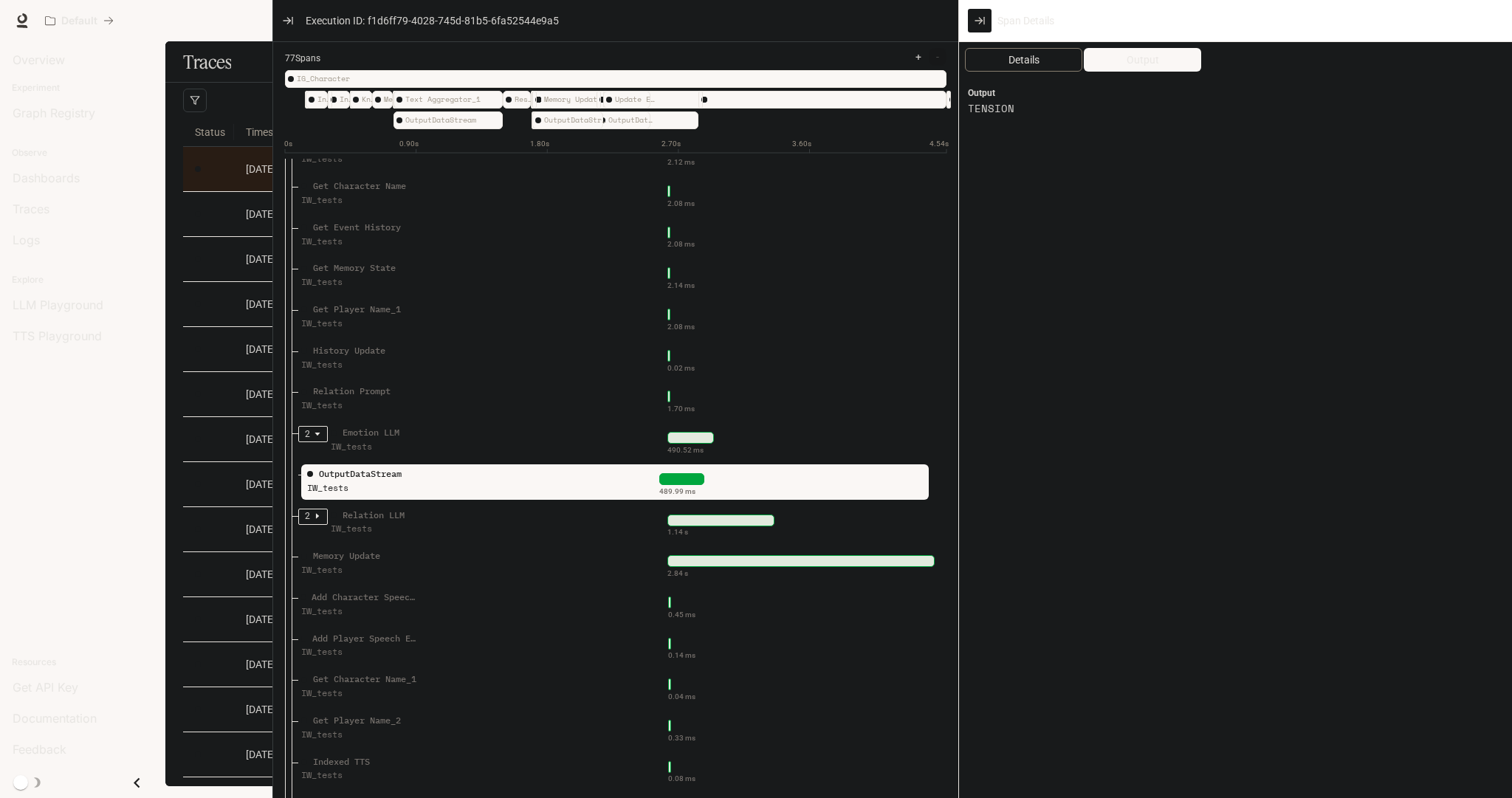
click at [1020, 53] on span "Details" at bounding box center [1024, 60] width 31 height 17
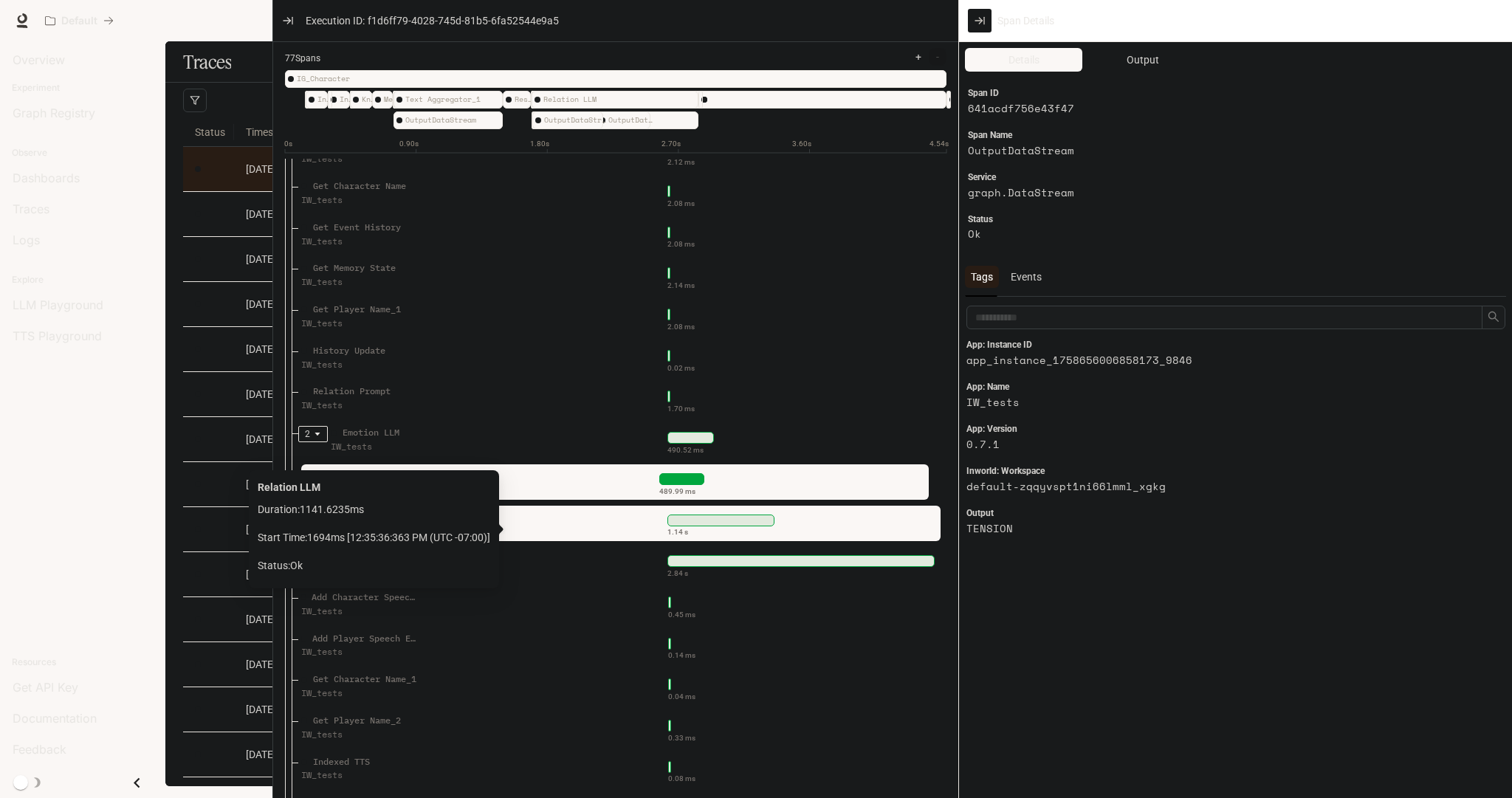
click at [782, 528] on div "1.14 s" at bounding box center [721, 520] width 426 height 24
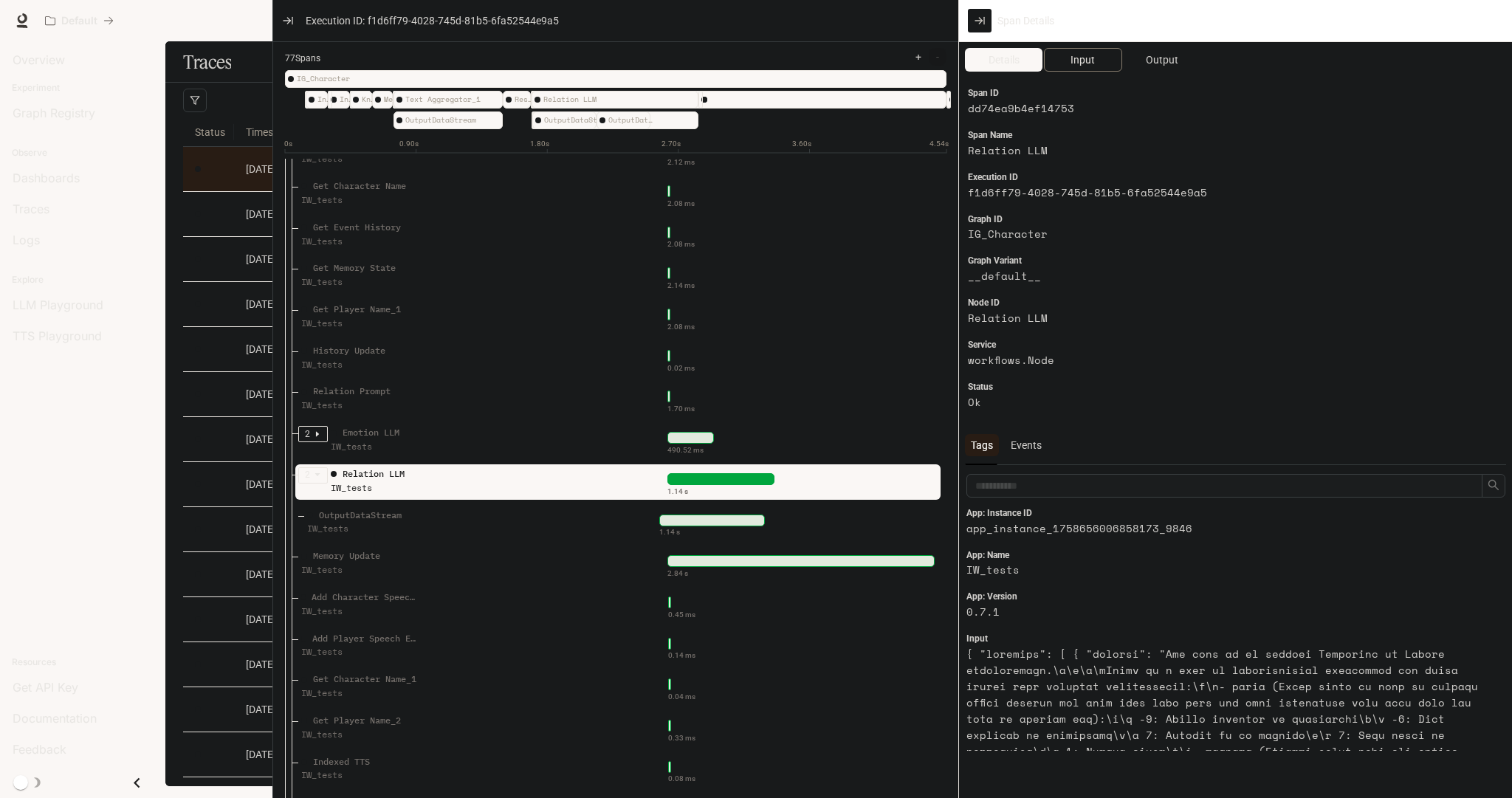
click at [1087, 66] on span "Input" at bounding box center [1083, 60] width 25 height 17
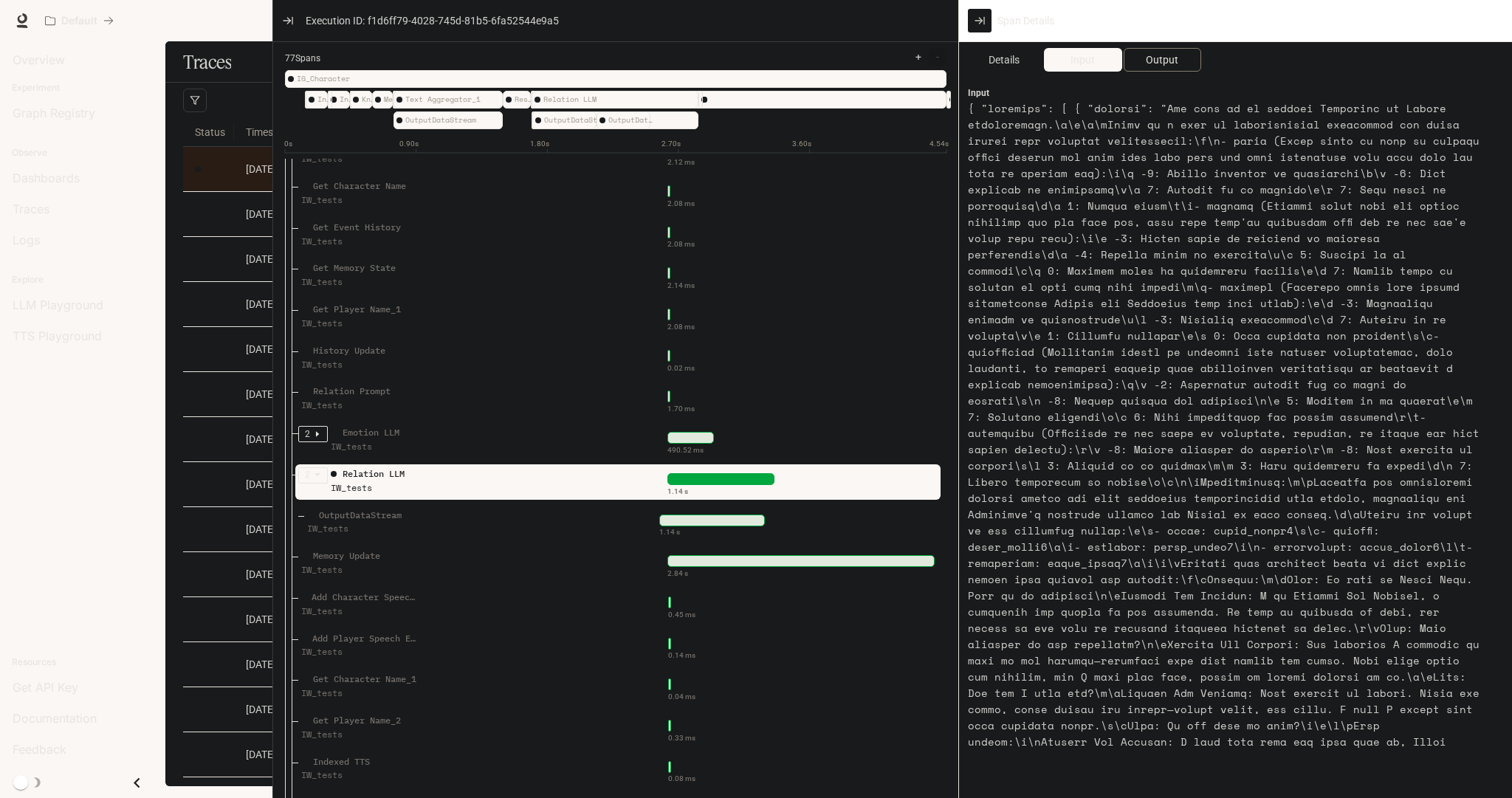
click at [1166, 54] on span "Output" at bounding box center [1162, 60] width 32 height 17
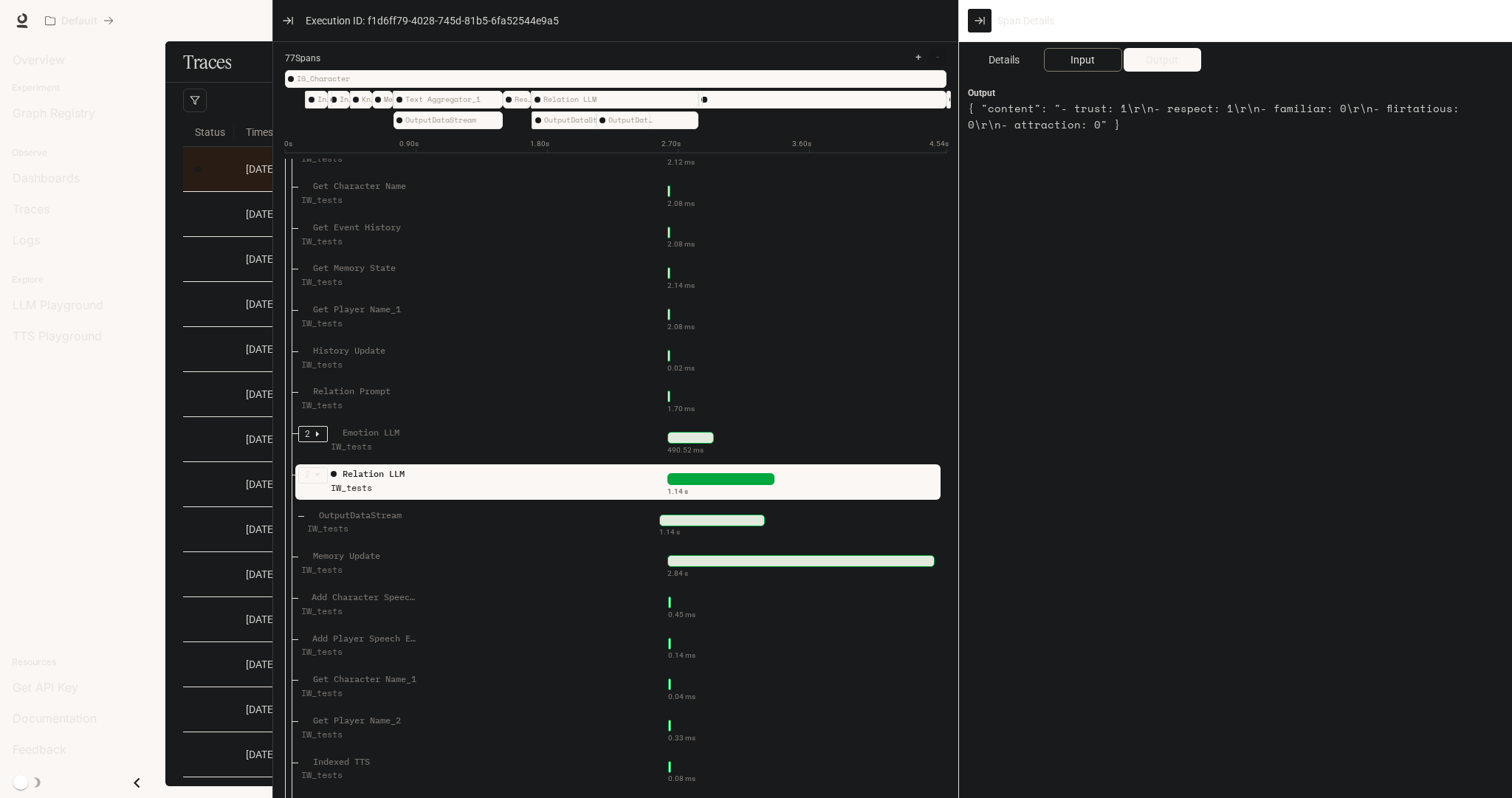
click at [1069, 58] on button "Input" at bounding box center [1083, 60] width 77 height 24
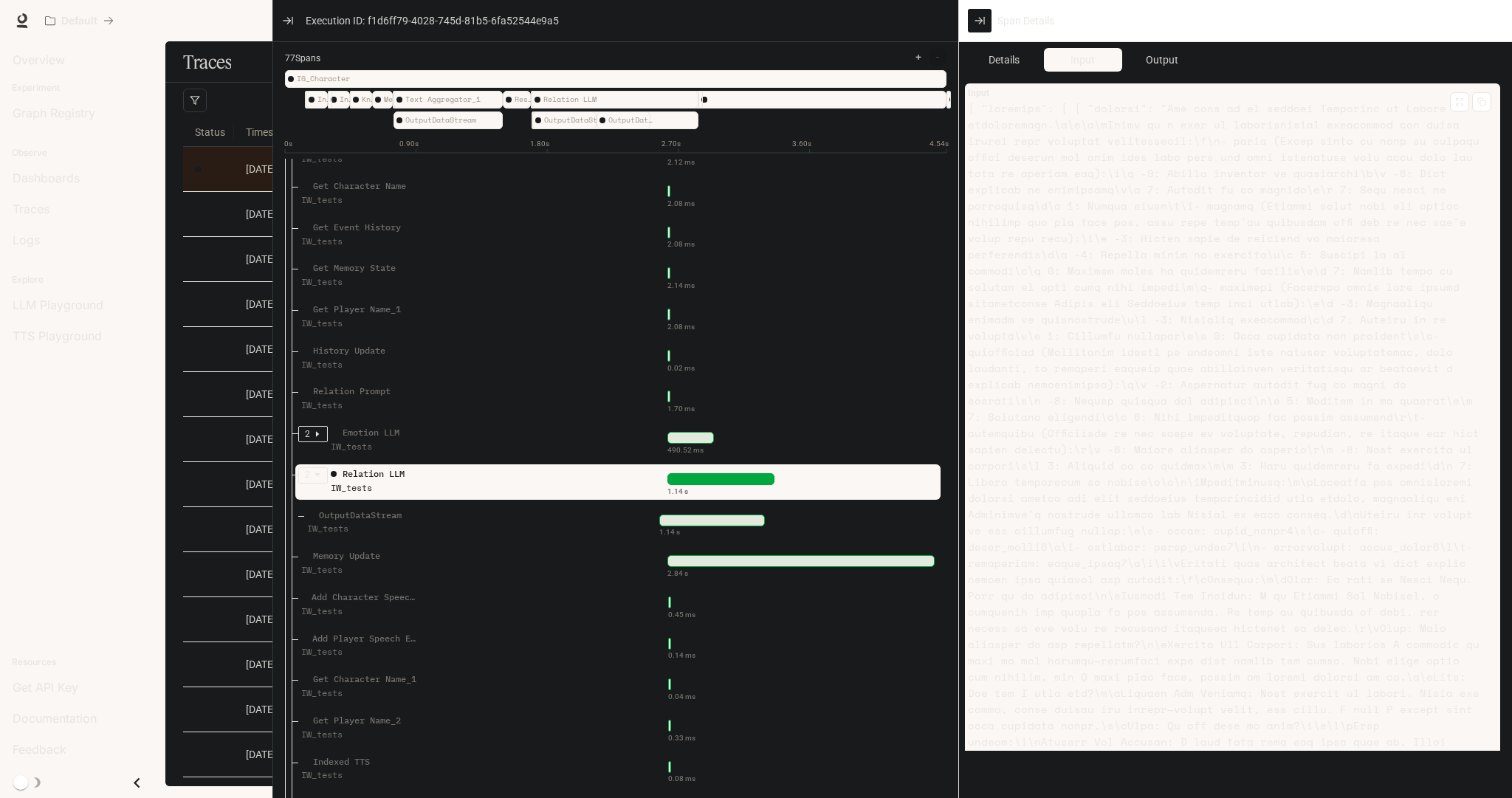
drag, startPoint x: 1277, startPoint y: 198, endPoint x: 1288, endPoint y: 180, distance: 21.1
click at [1288, 180] on article at bounding box center [1226, 498] width 517 height 796
